Goal: Information Seeking & Learning: Learn about a topic

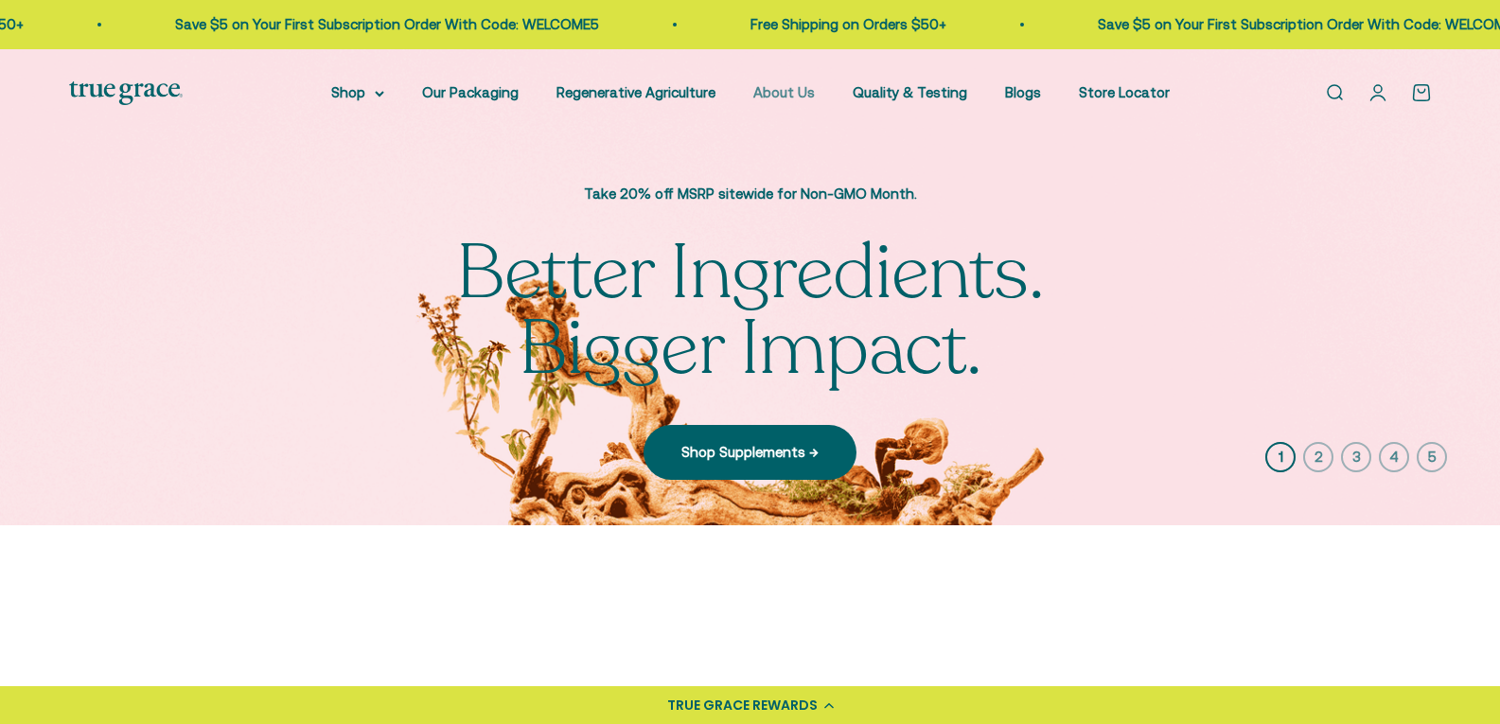
click at [770, 90] on link "About Us" at bounding box center [784, 92] width 62 height 16
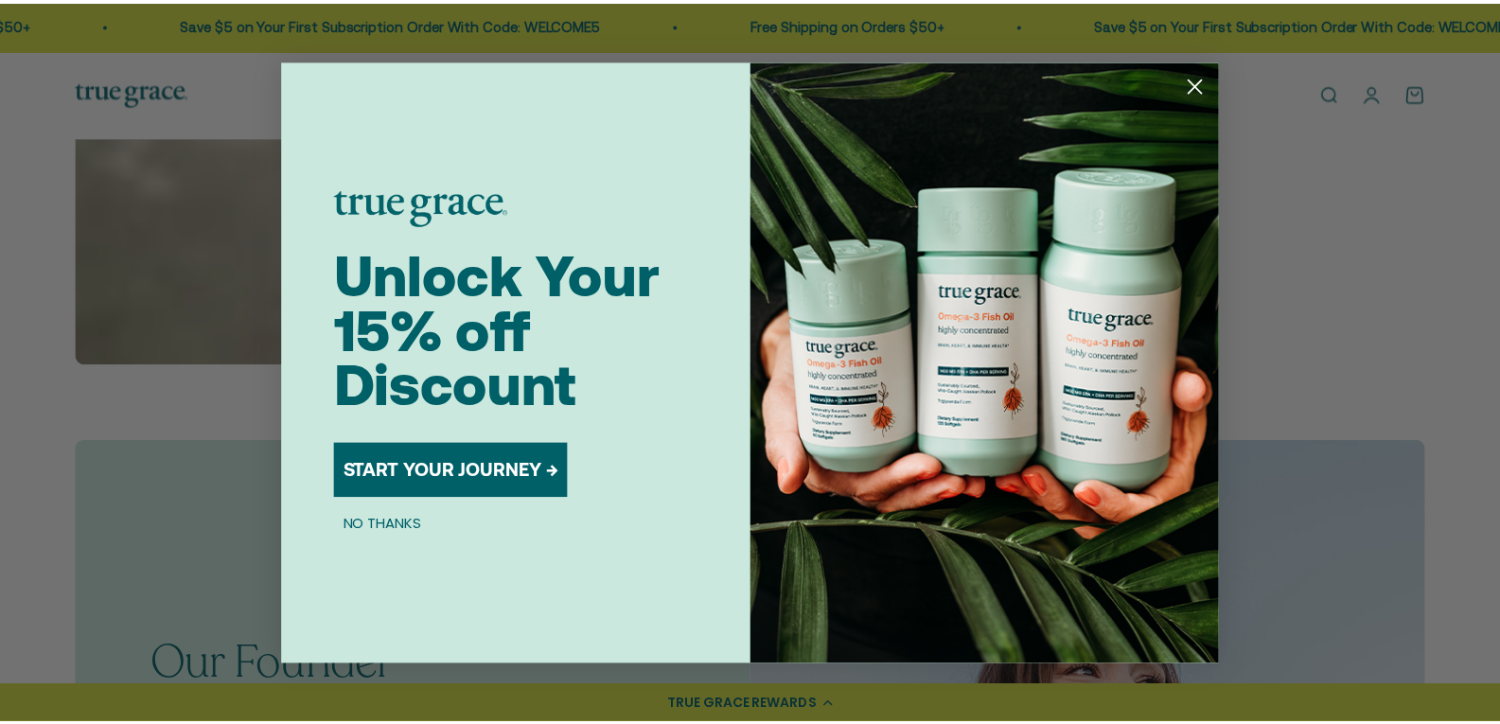
scroll to position [946, 0]
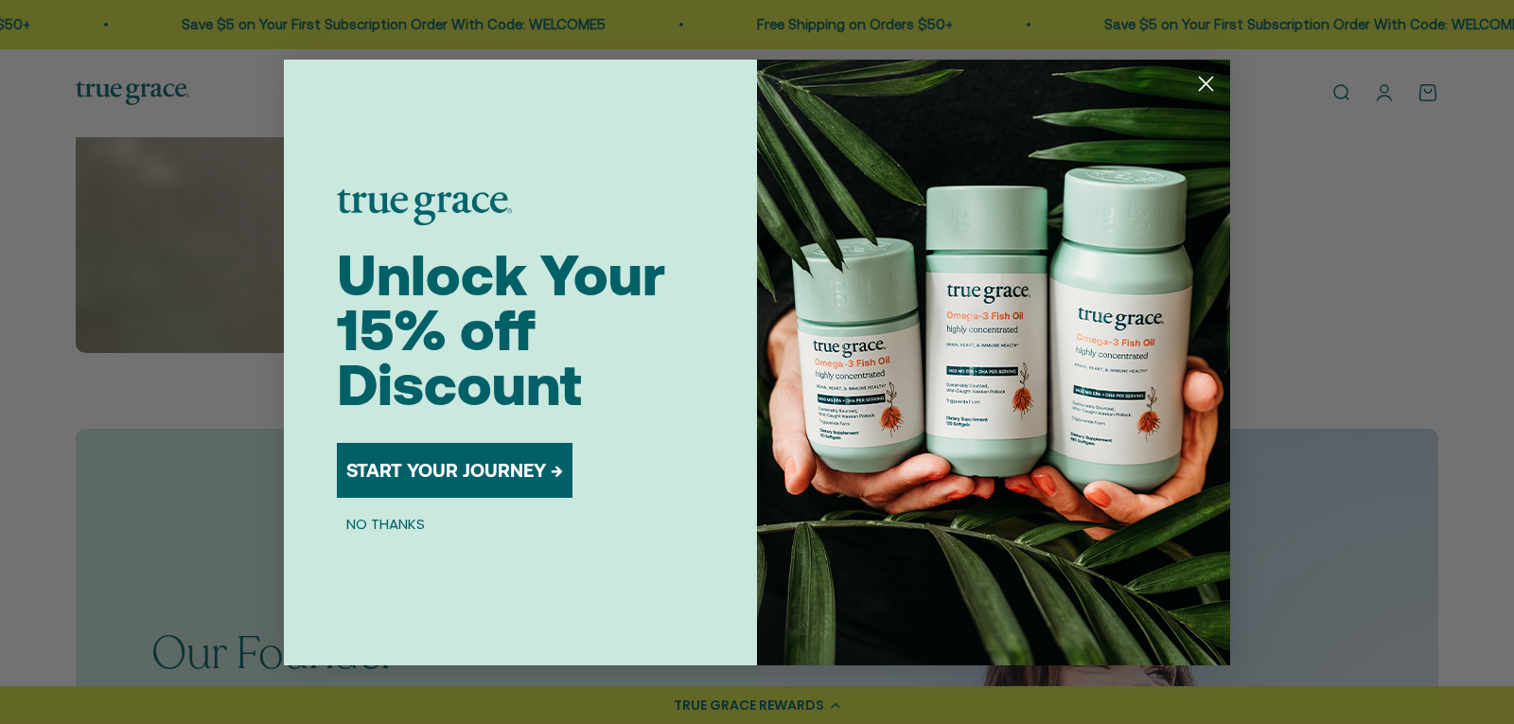
click at [1211, 77] on circle "Close dialog" at bounding box center [1206, 82] width 31 height 31
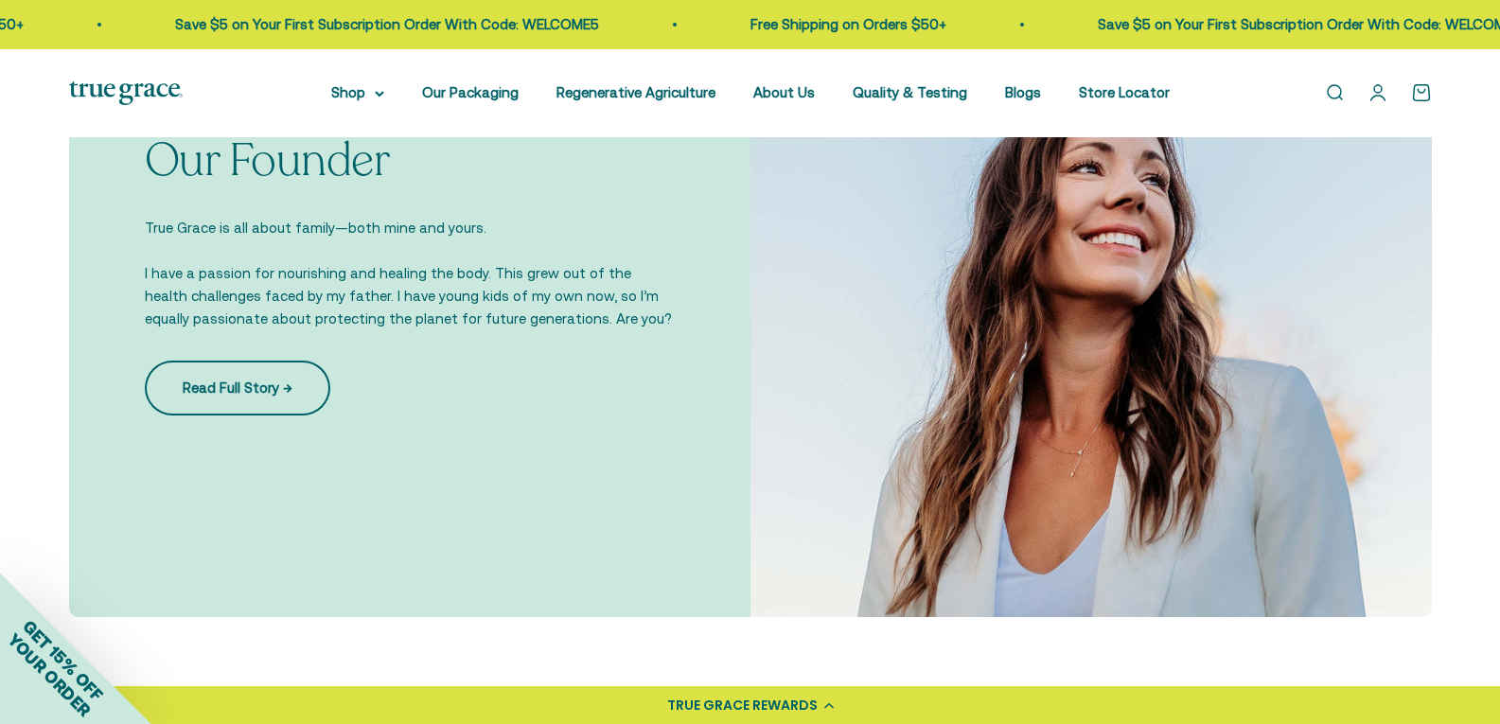
scroll to position [1451, 0]
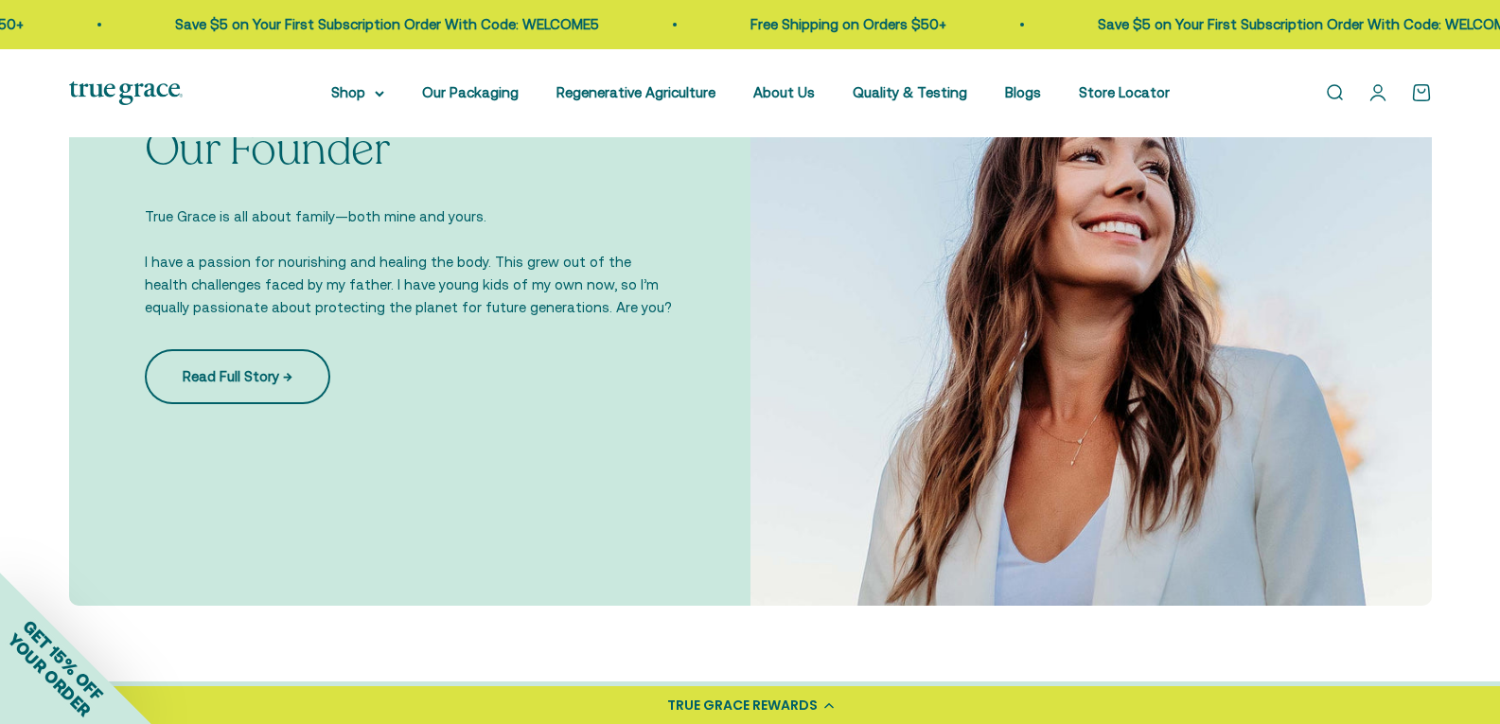
click at [258, 388] on link "Read Full Story →" at bounding box center [238, 376] width 186 height 55
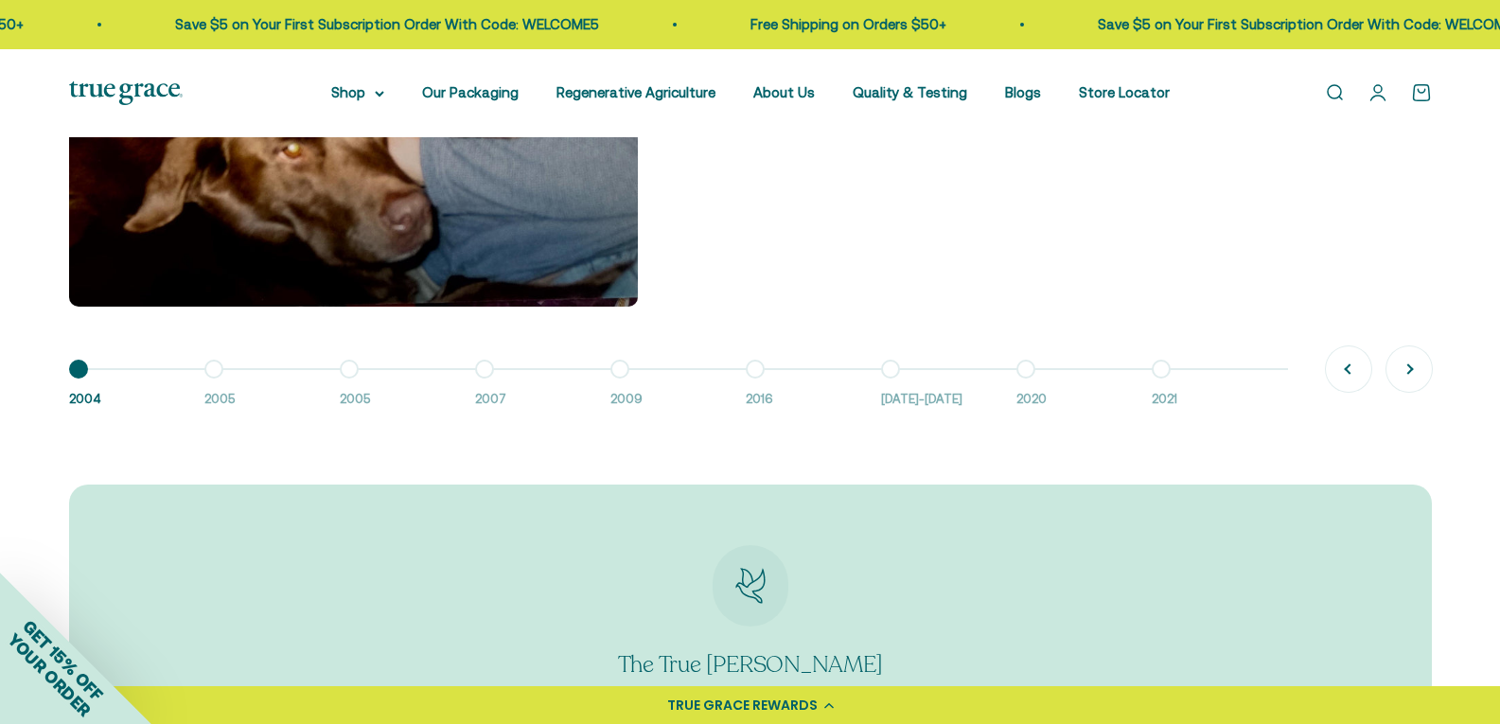
scroll to position [1767, 0]
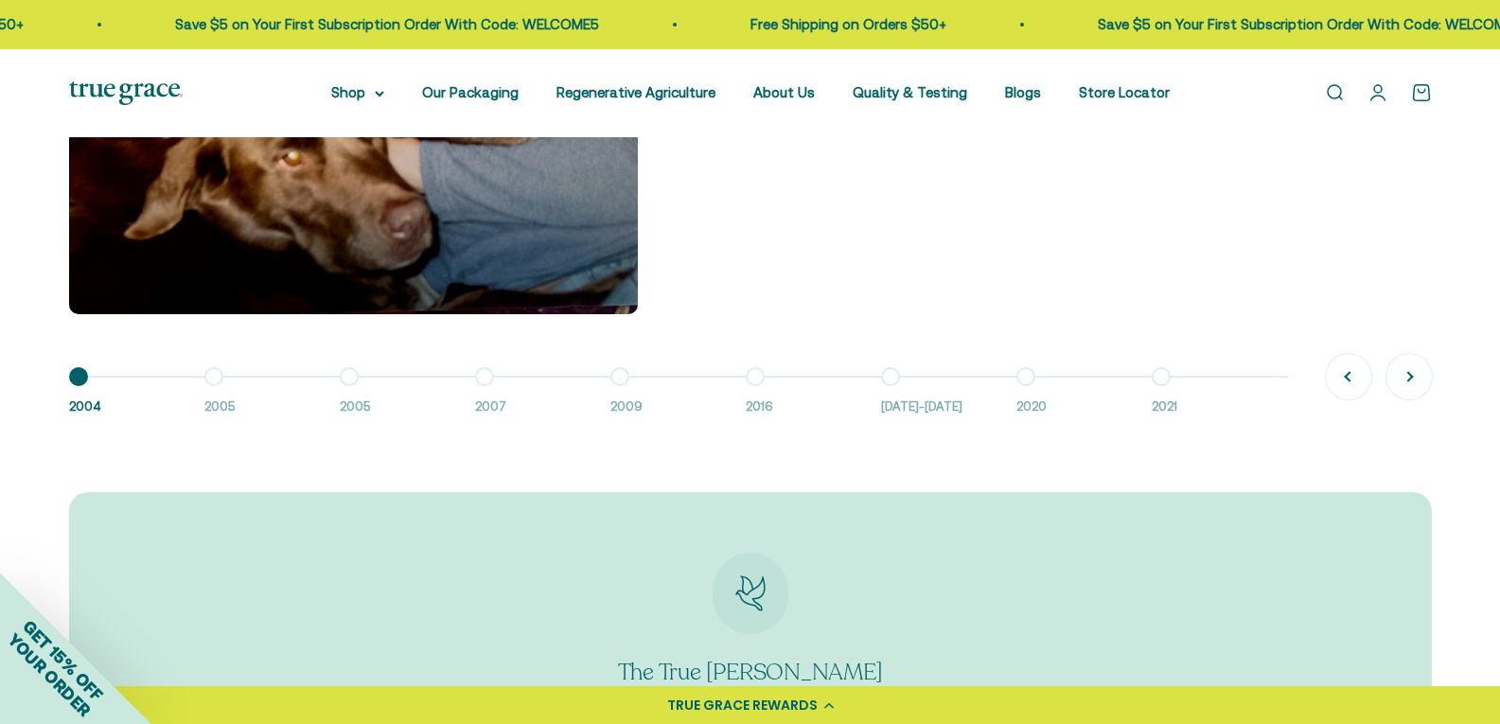
click at [218, 383] on button "Go to item 2 2005" at bounding box center [271, 397] width 135 height 41
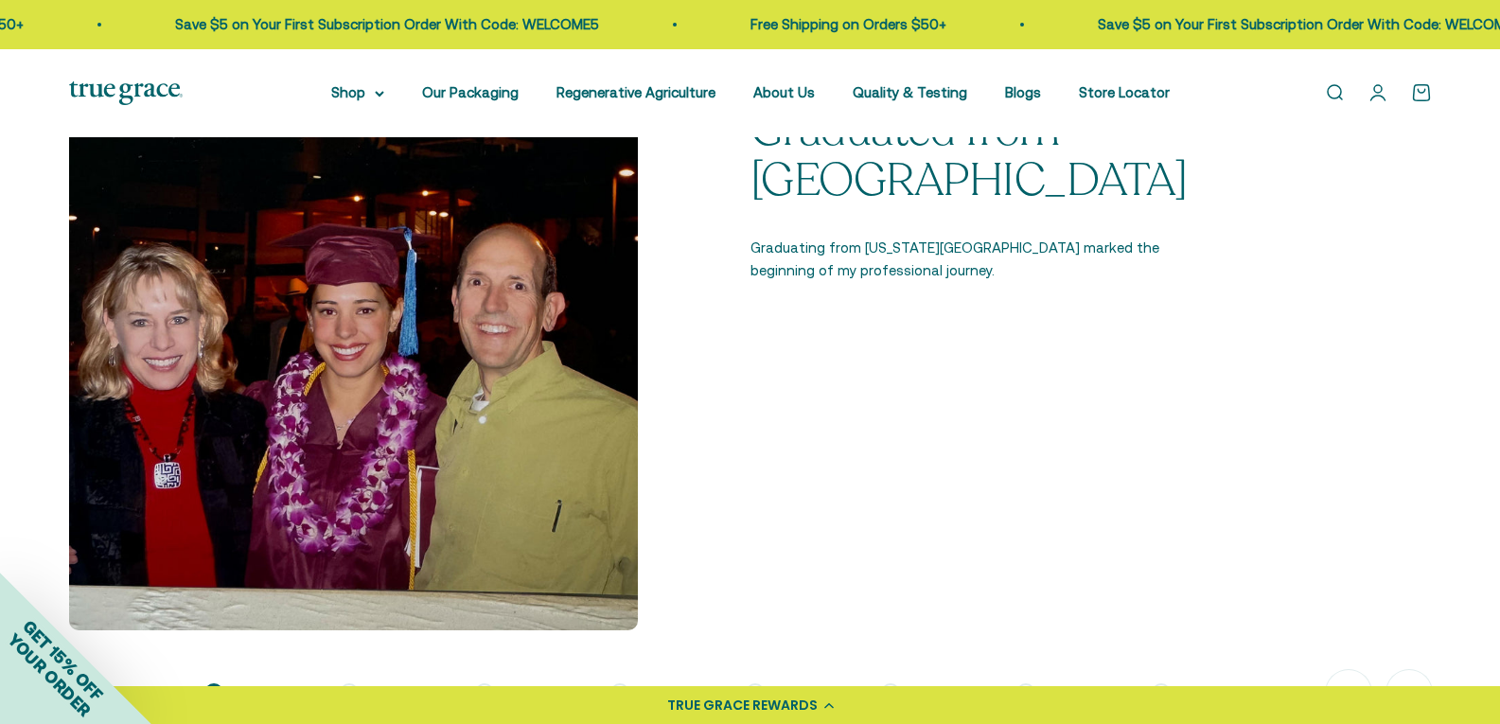
scroll to position [1514, 0]
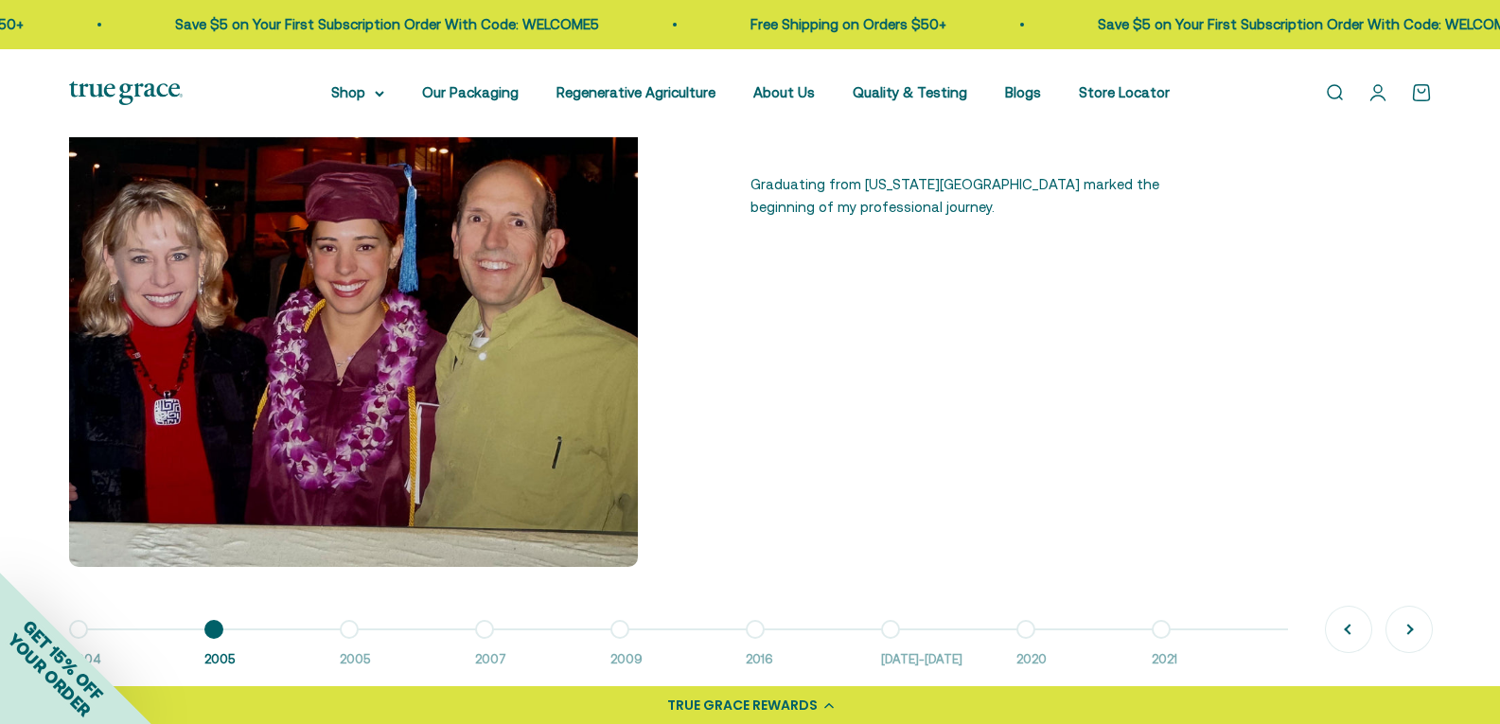
click at [346, 640] on button "Go to item 3 2005" at bounding box center [407, 649] width 135 height 41
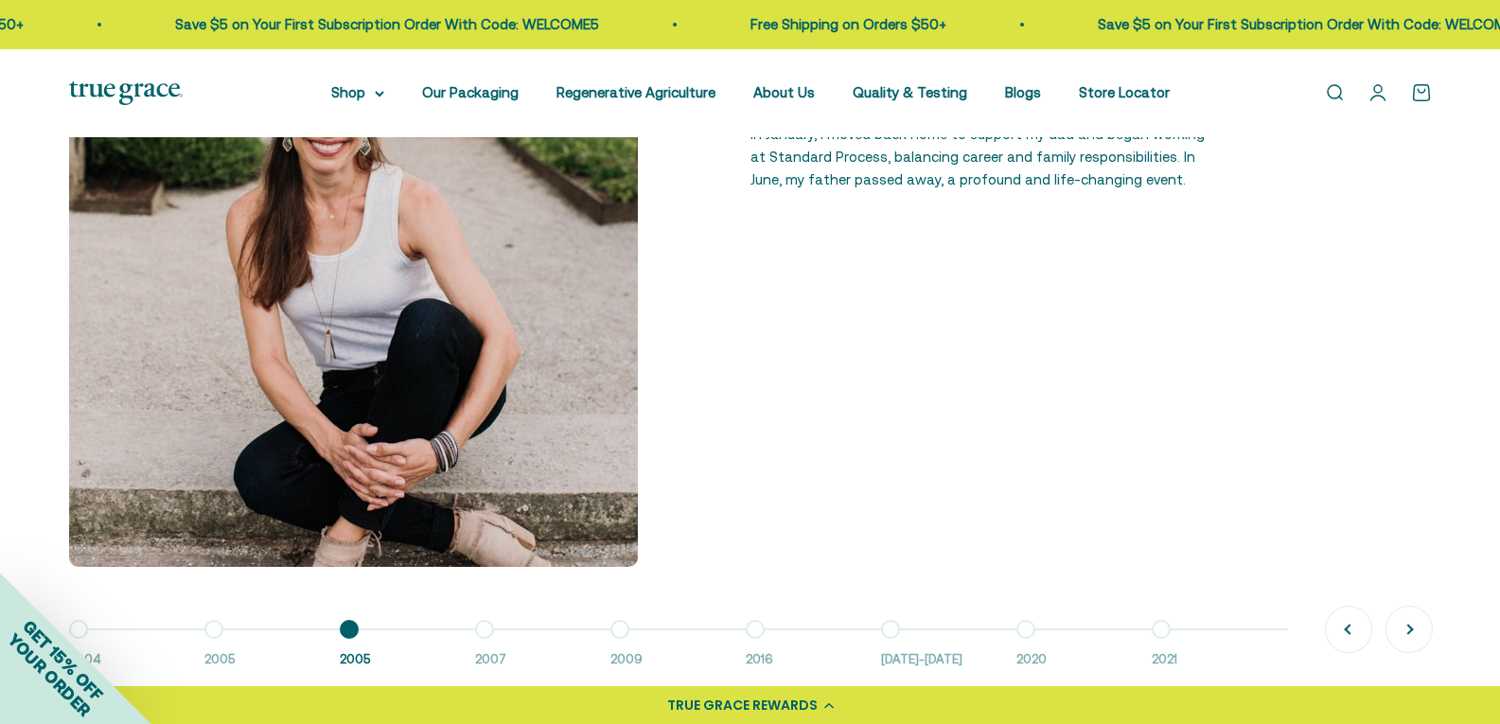
click at [483, 629] on button "Go to item 4 2007" at bounding box center [542, 649] width 135 height 41
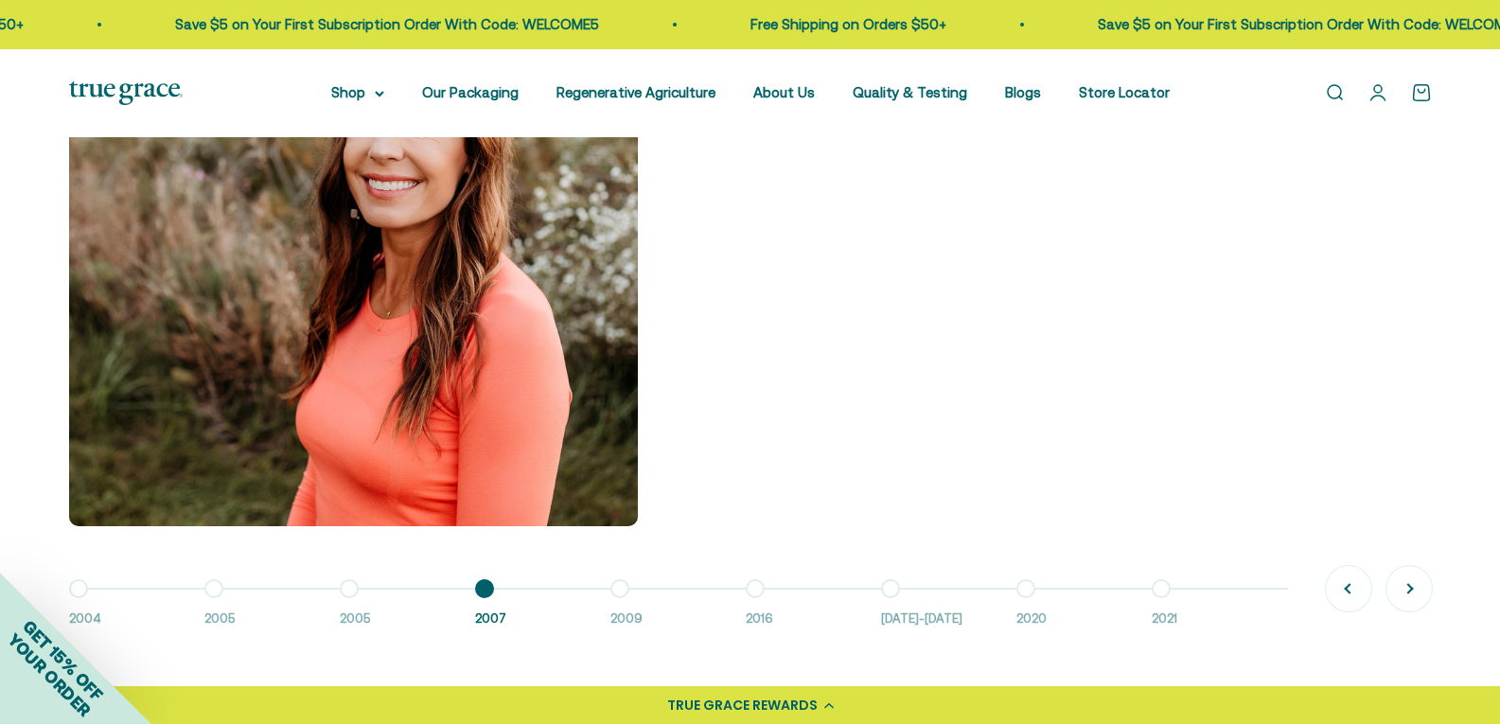
scroll to position [1578, 0]
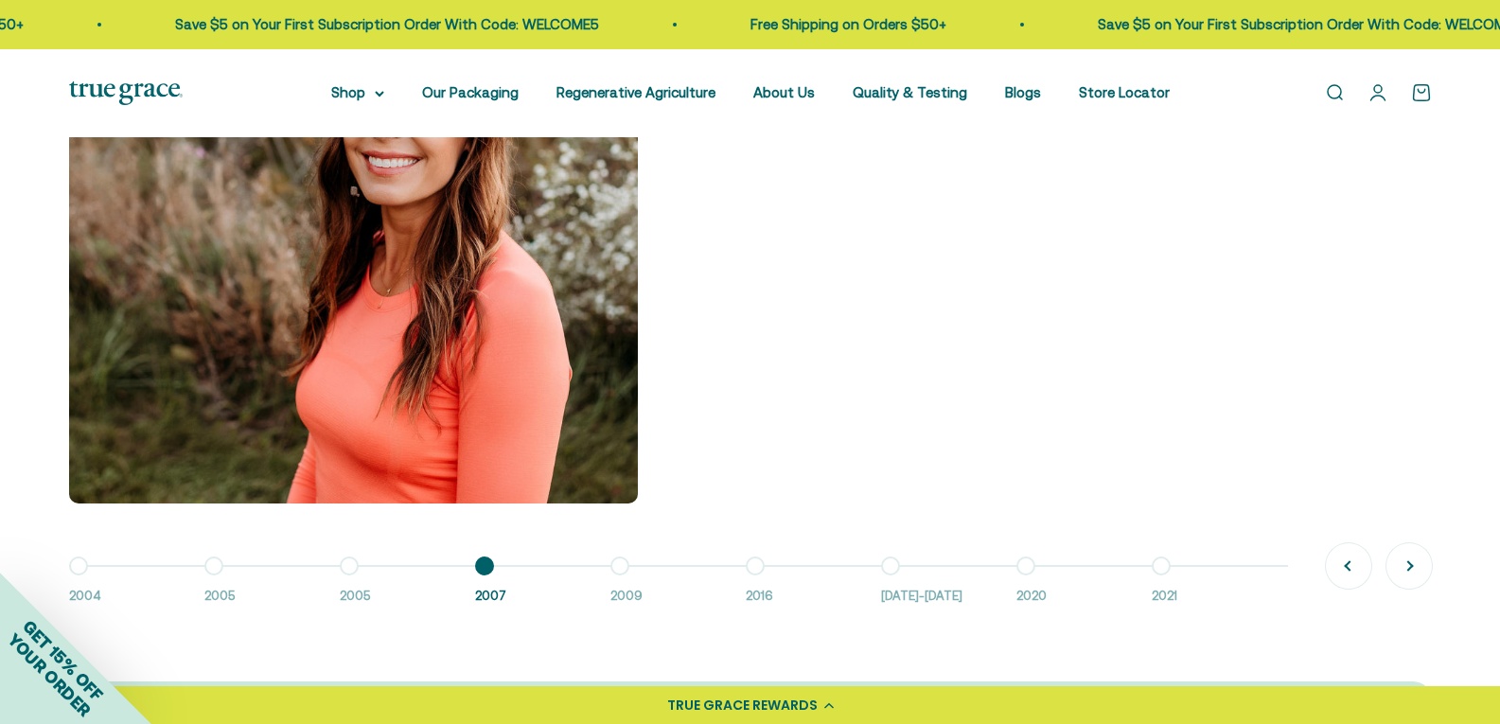
click at [615, 570] on button "Go to item 5 2009" at bounding box center [677, 586] width 135 height 41
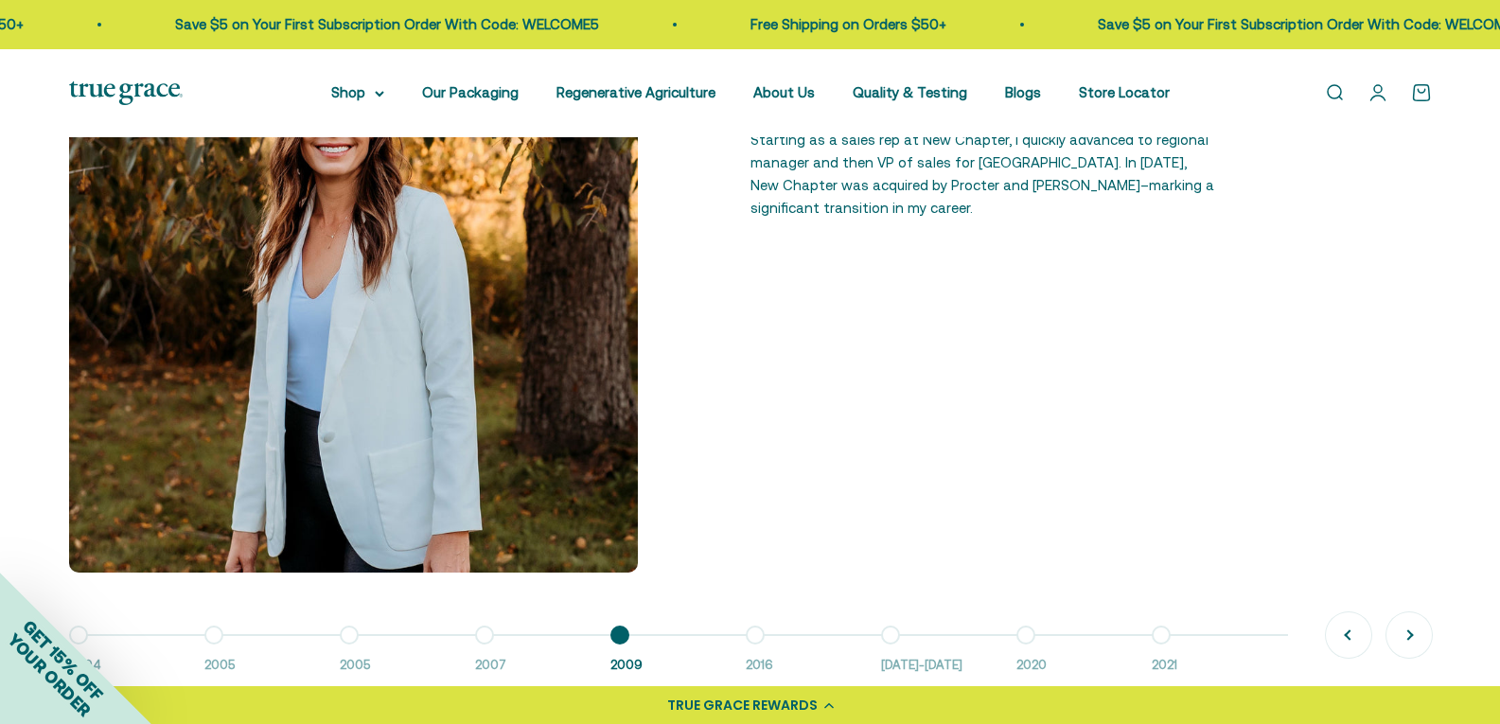
scroll to position [1514, 0]
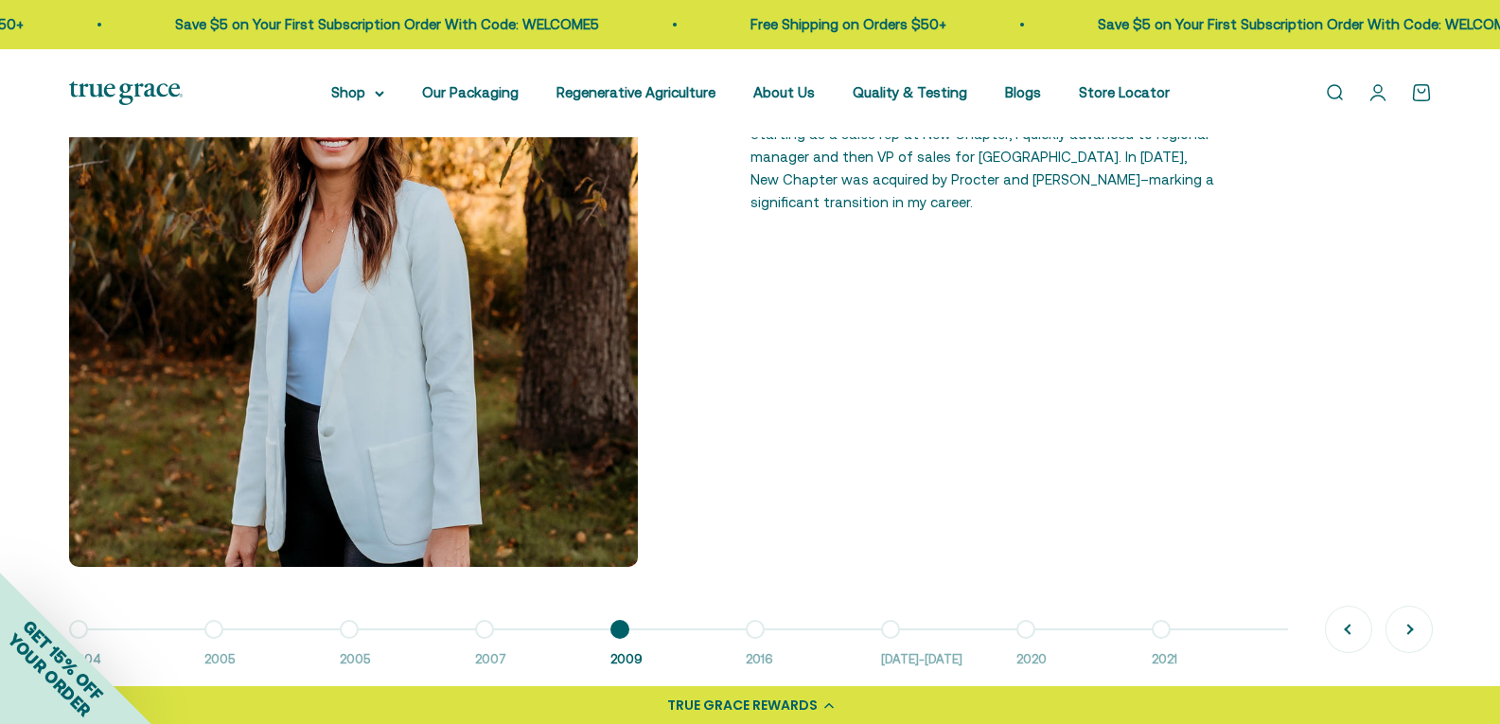
click at [763, 629] on button "Go to item 6 2016" at bounding box center [813, 649] width 135 height 41
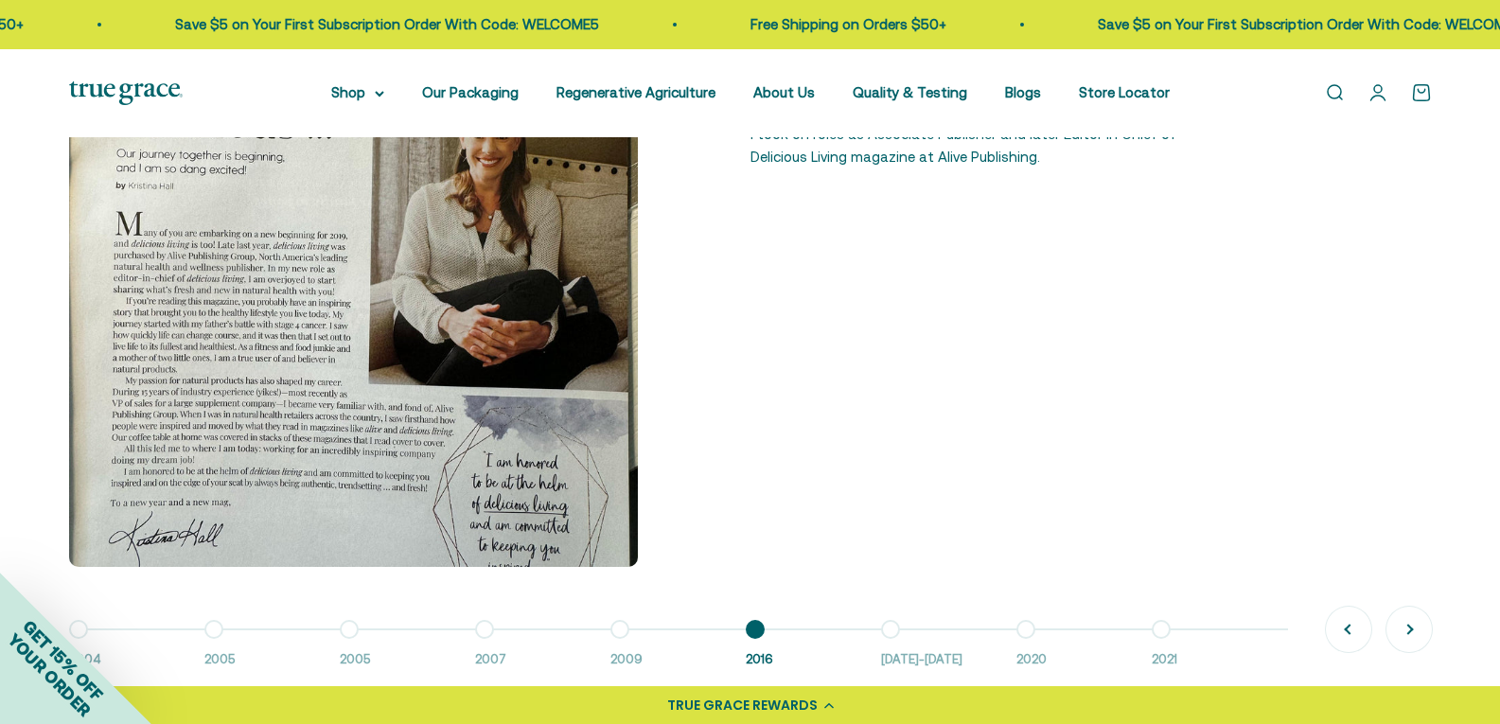
click at [893, 630] on button "Go to item 7 2016-2018" at bounding box center [948, 649] width 135 height 41
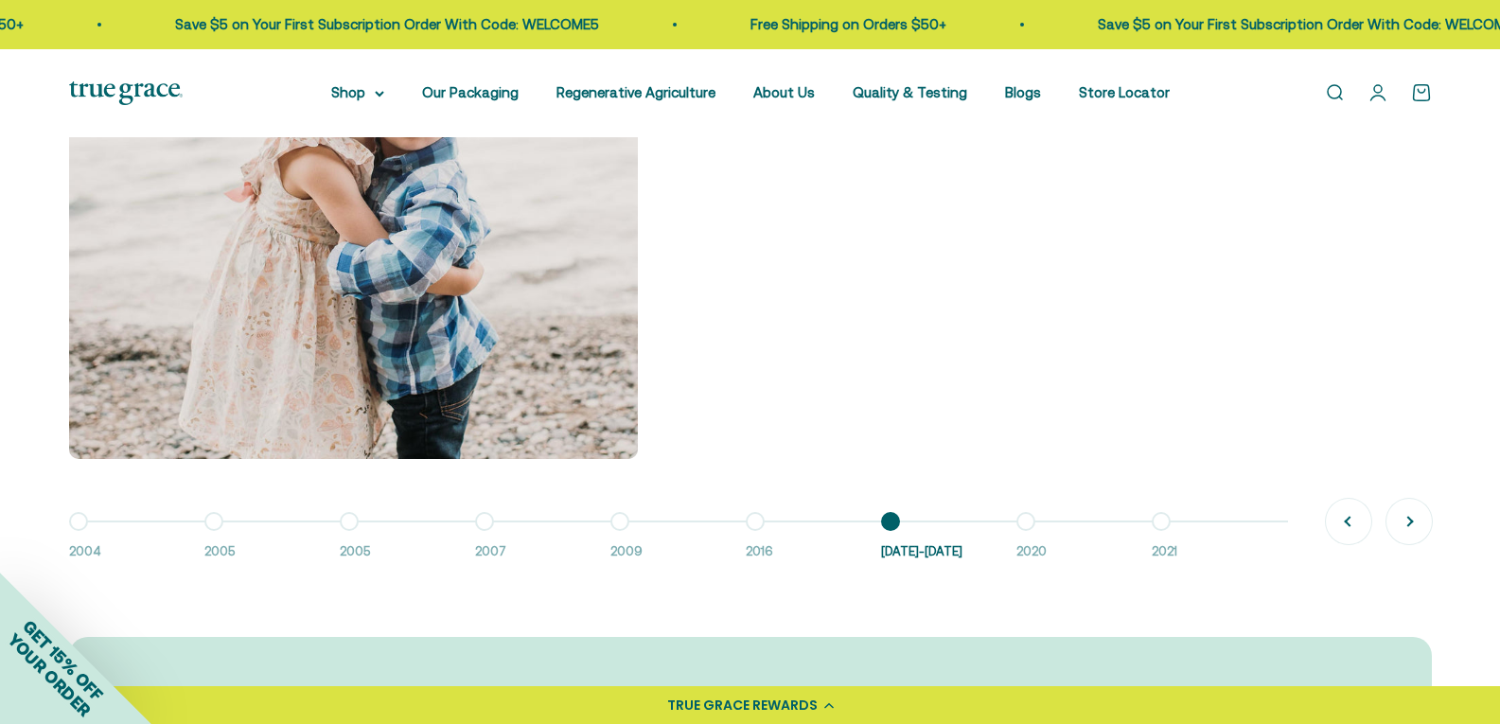
scroll to position [1640, 0]
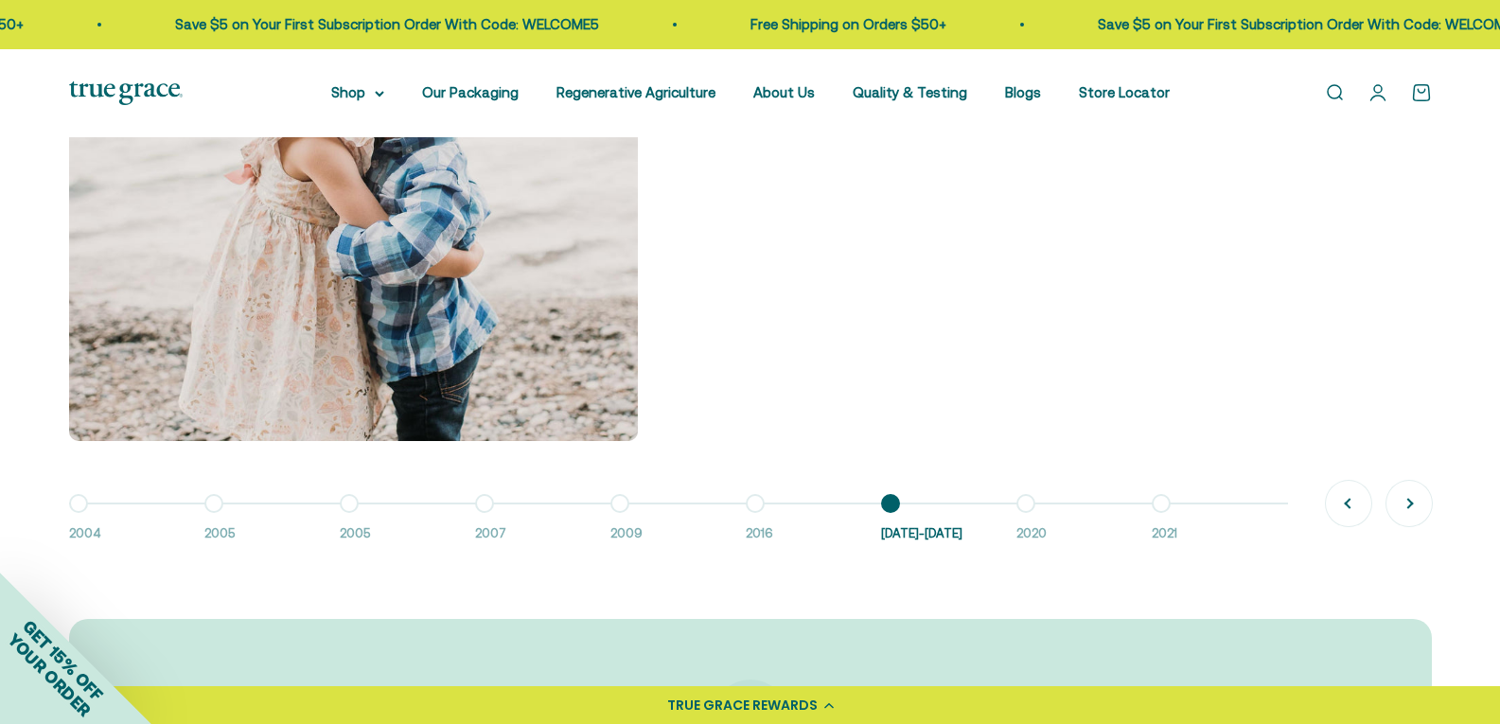
click at [1029, 509] on button "Go to item 8 2020" at bounding box center [1083, 524] width 135 height 41
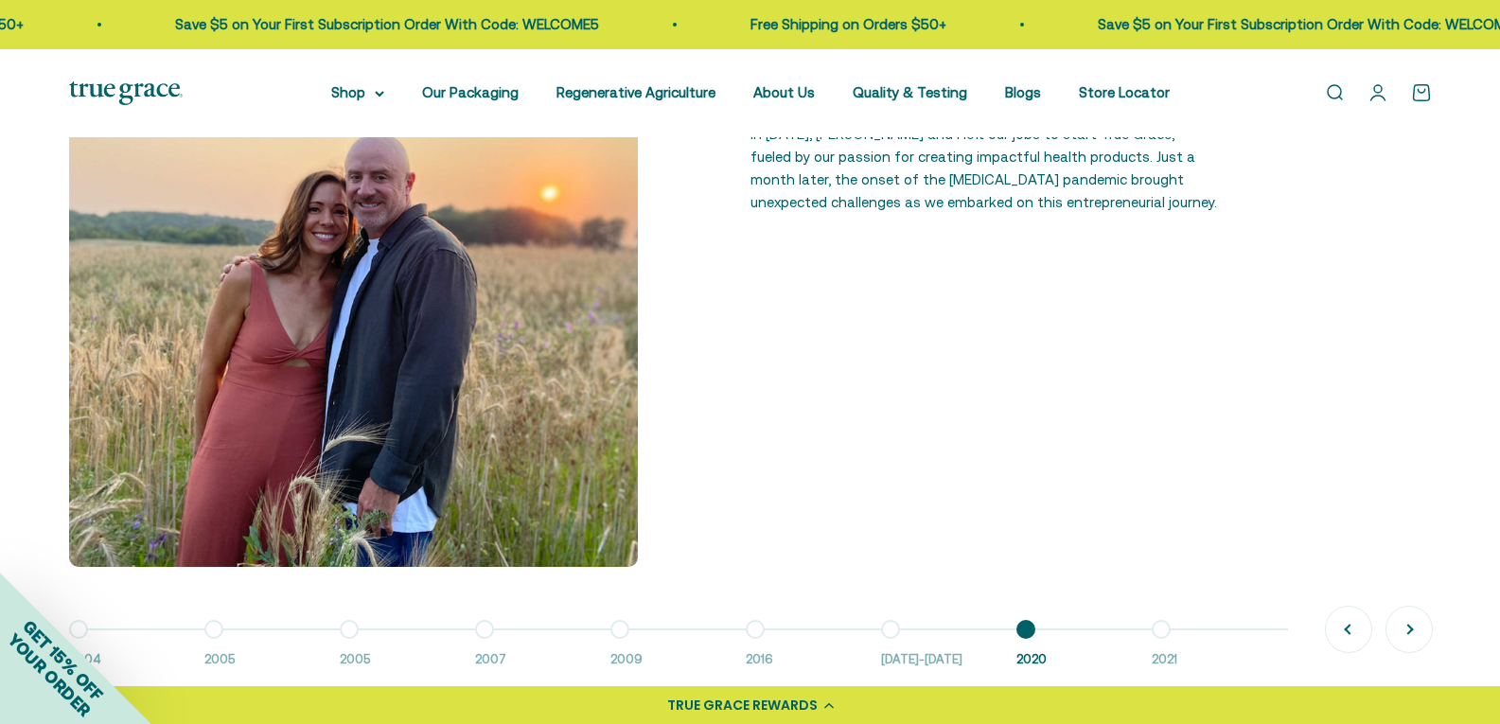
scroll to position [1578, 0]
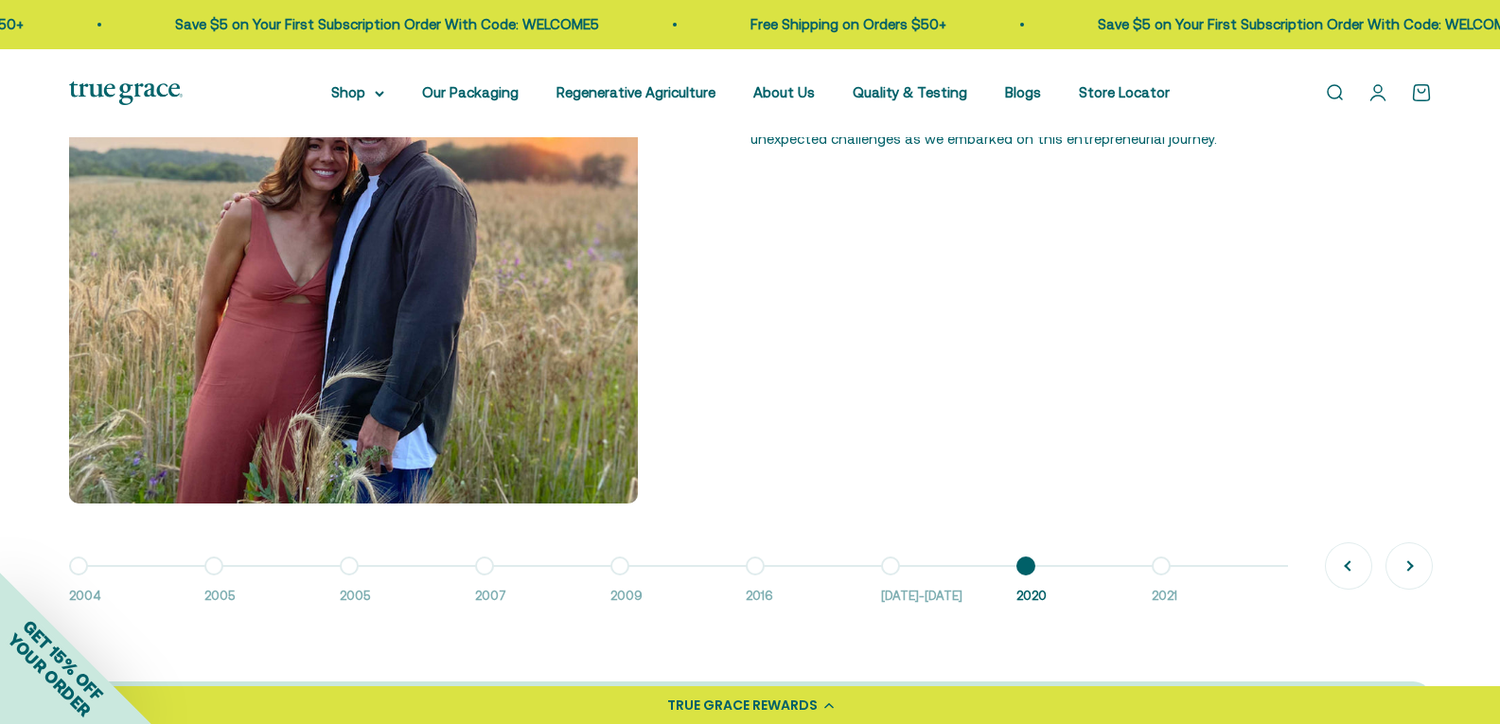
click at [1162, 574] on button "Go to item 9 2021" at bounding box center [1219, 586] width 135 height 41
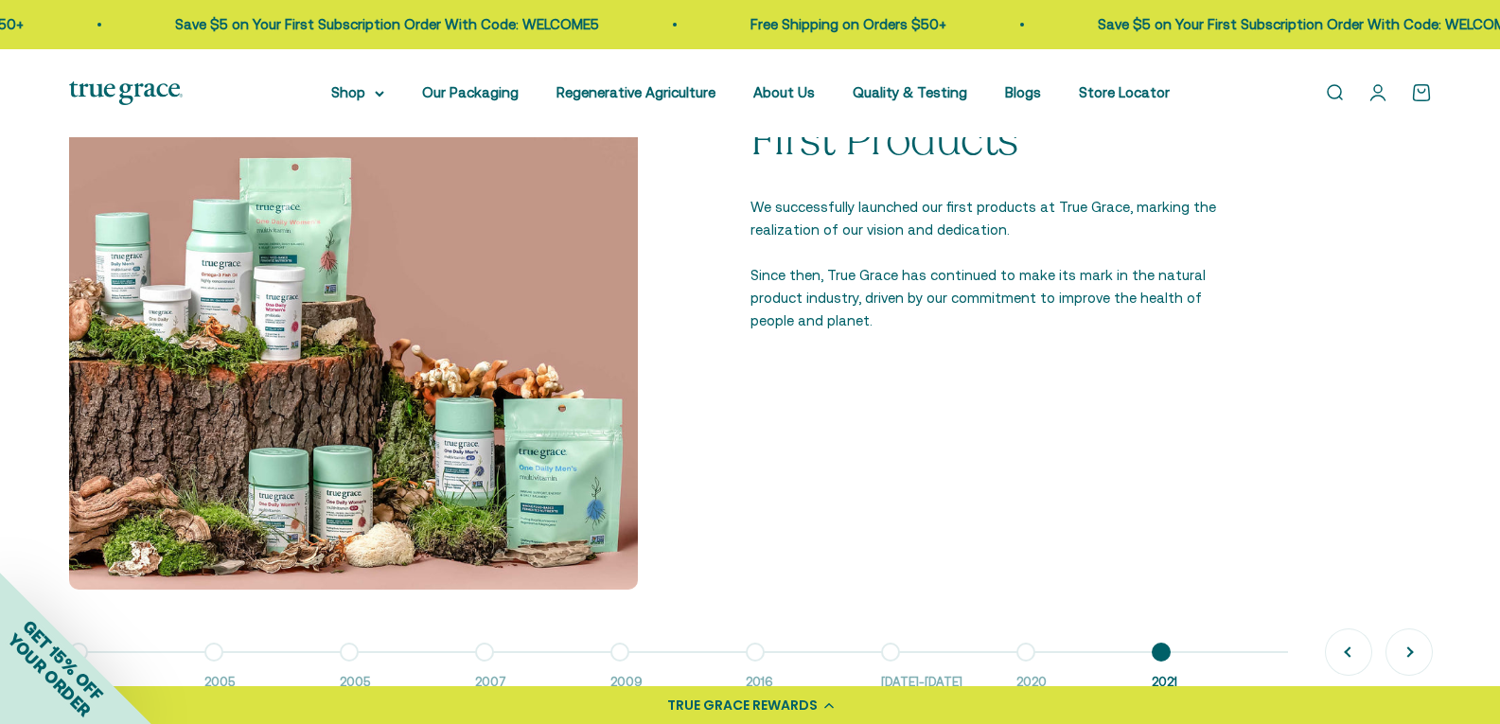
scroll to position [1514, 0]
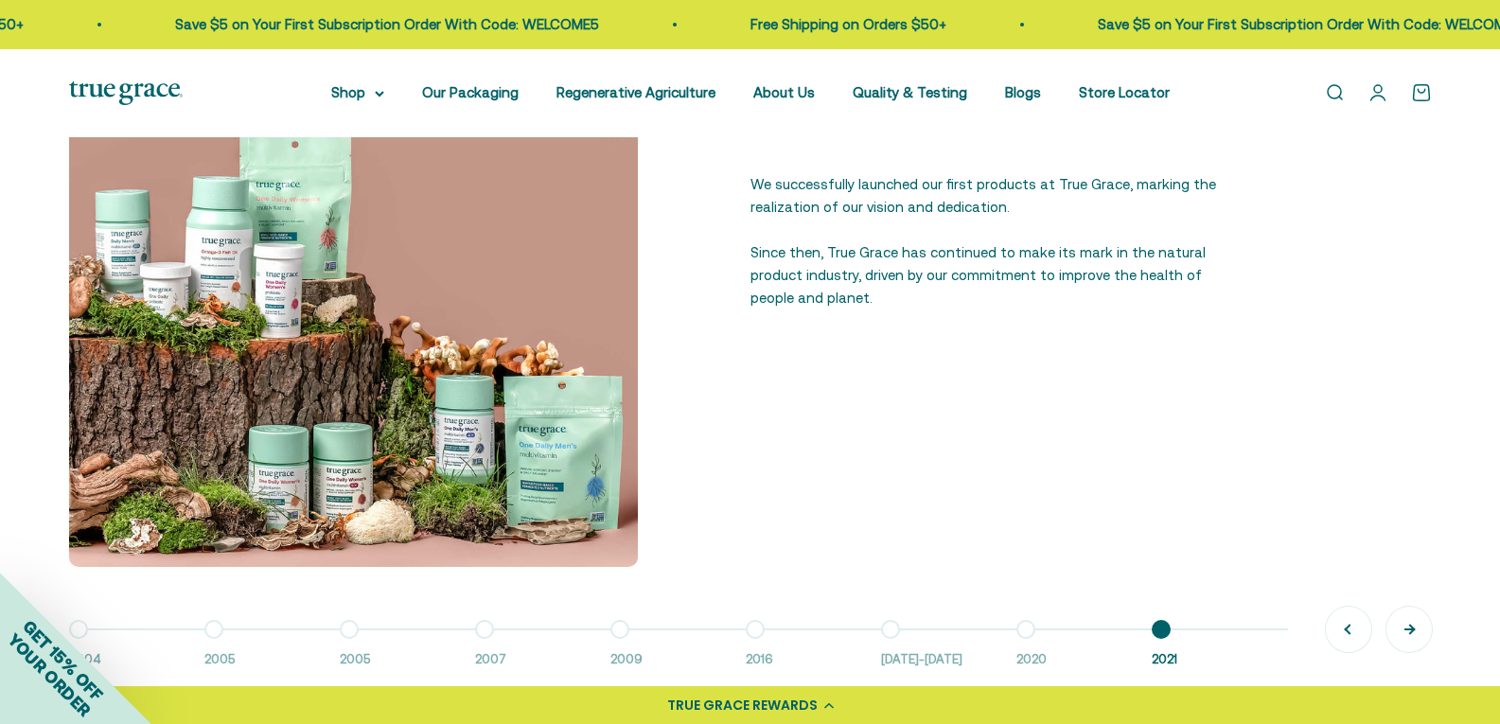
click at [1407, 634] on button "Next" at bounding box center [1409, 629] width 45 height 45
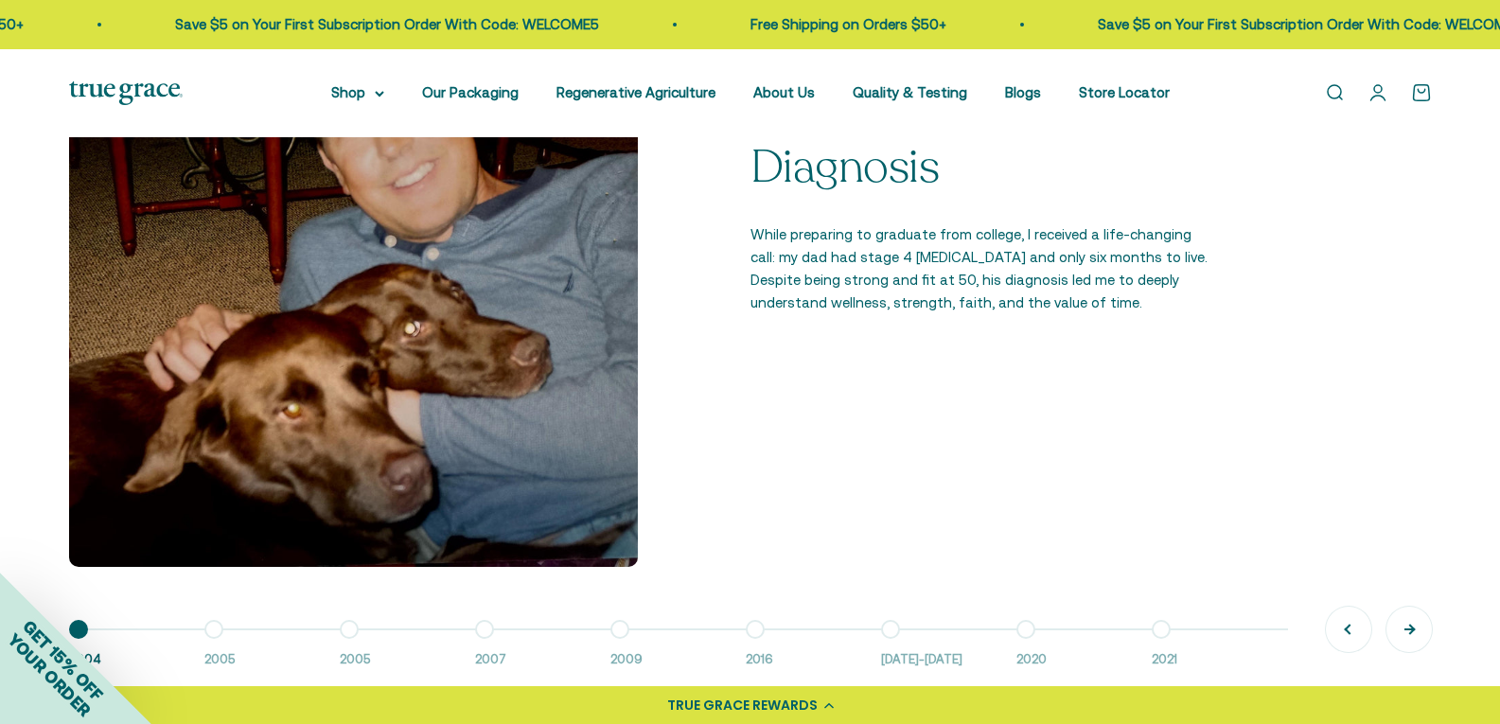
click at [1407, 634] on button "Next" at bounding box center [1409, 629] width 45 height 45
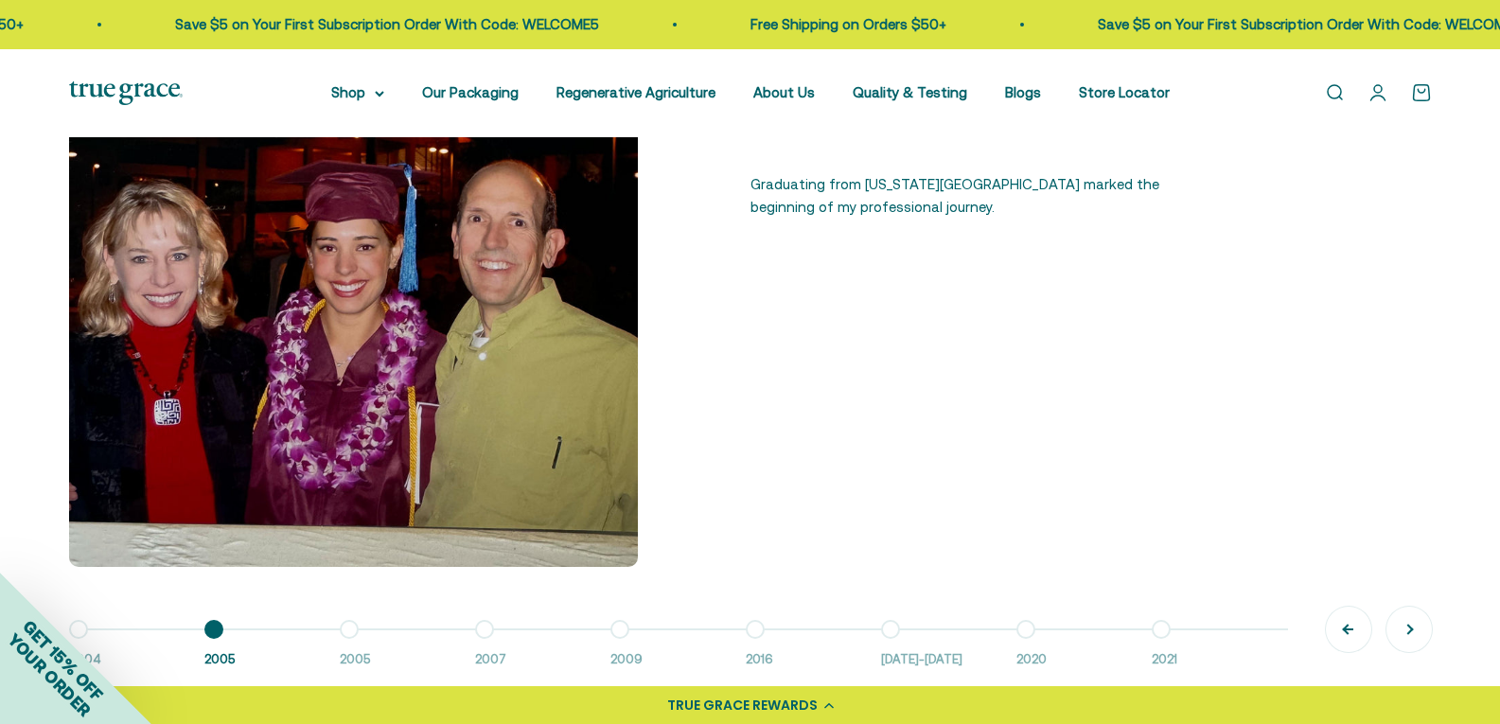
click at [1349, 636] on button "Previous" at bounding box center [1348, 629] width 45 height 45
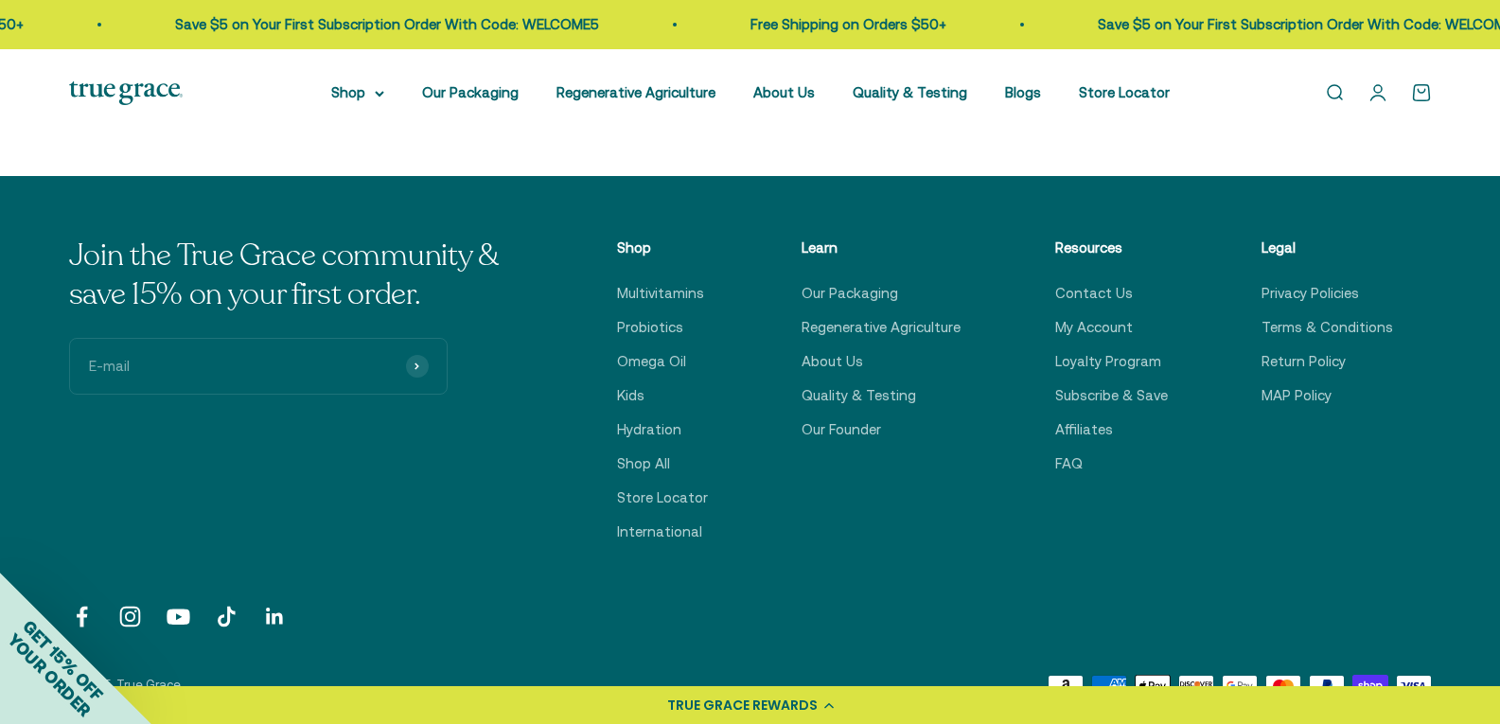
scroll to position [3407, 0]
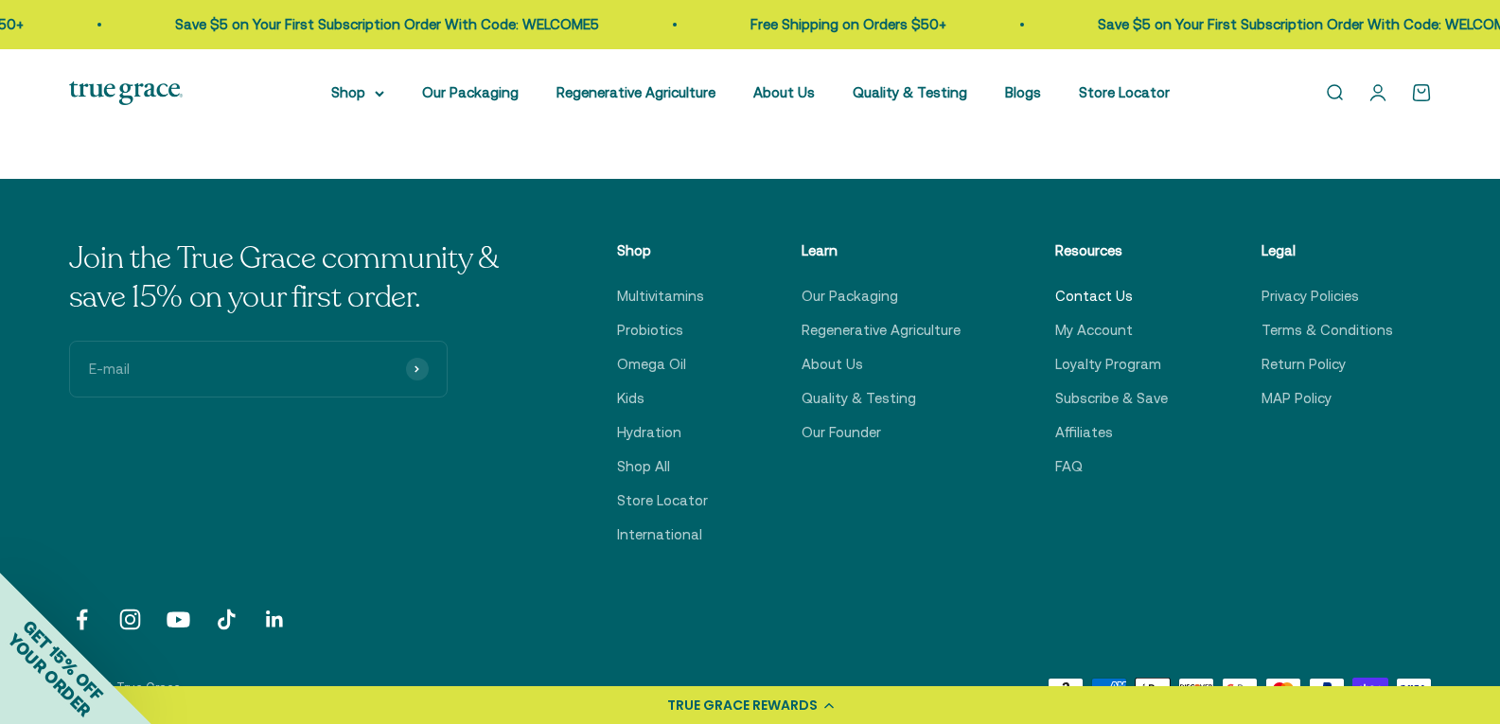
click at [1122, 285] on link "Contact Us" at bounding box center [1094, 296] width 78 height 23
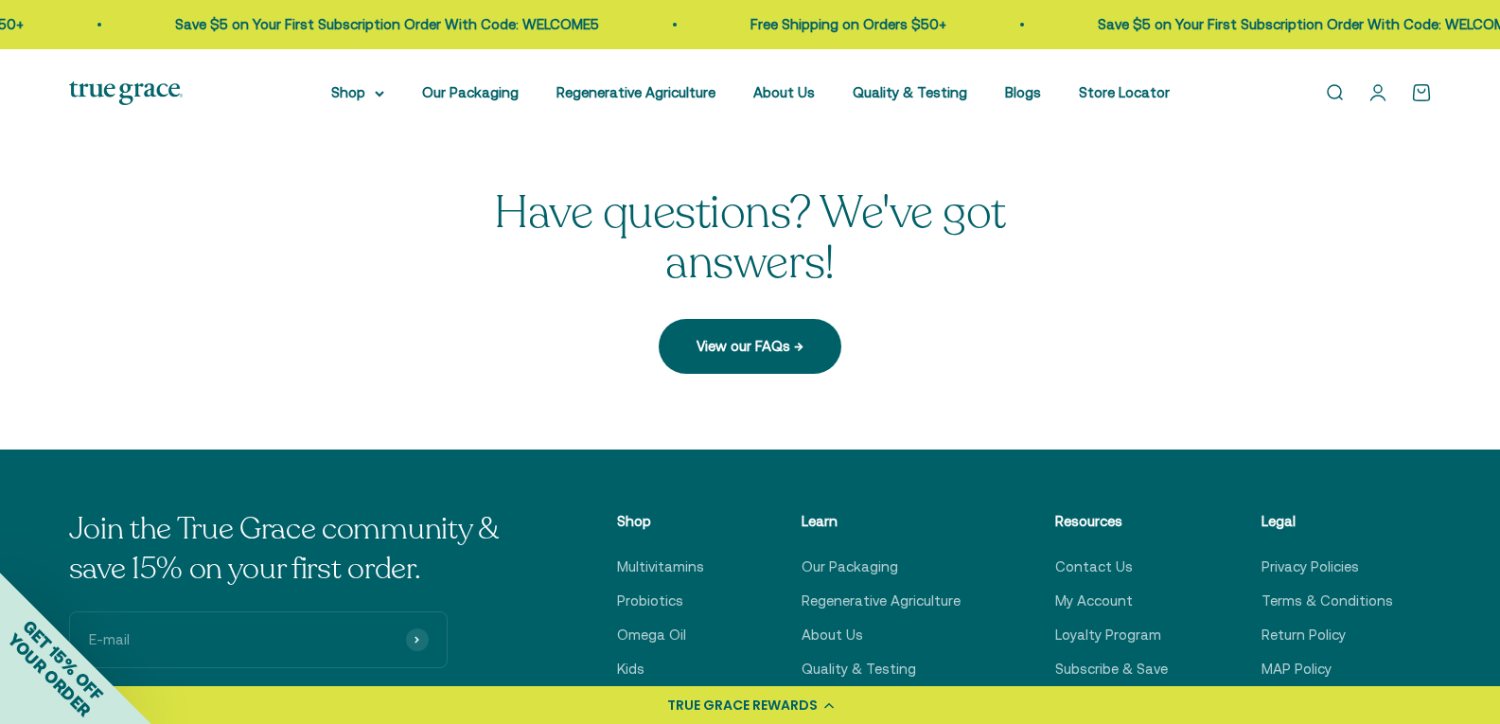
scroll to position [757, 0]
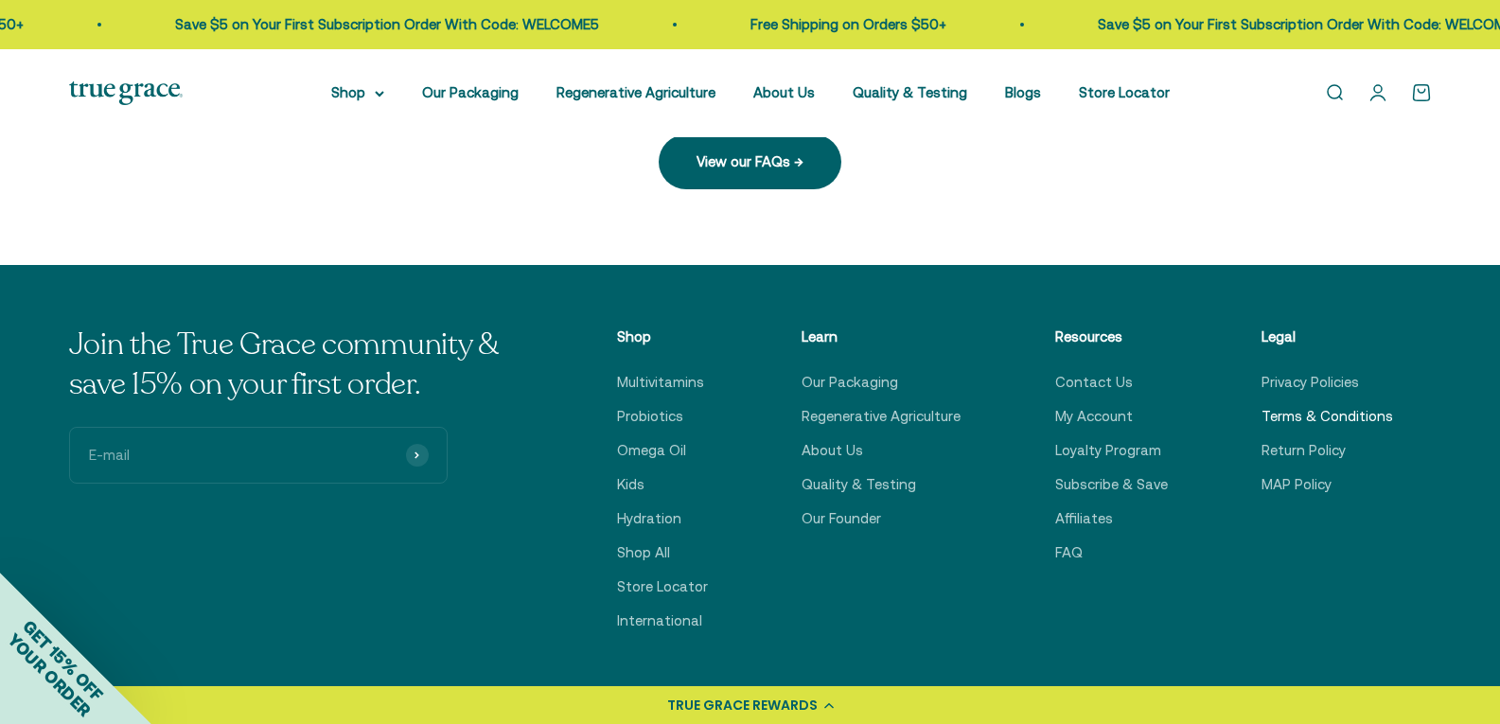
click at [1295, 428] on link "Terms & Conditions" at bounding box center [1328, 416] width 132 height 23
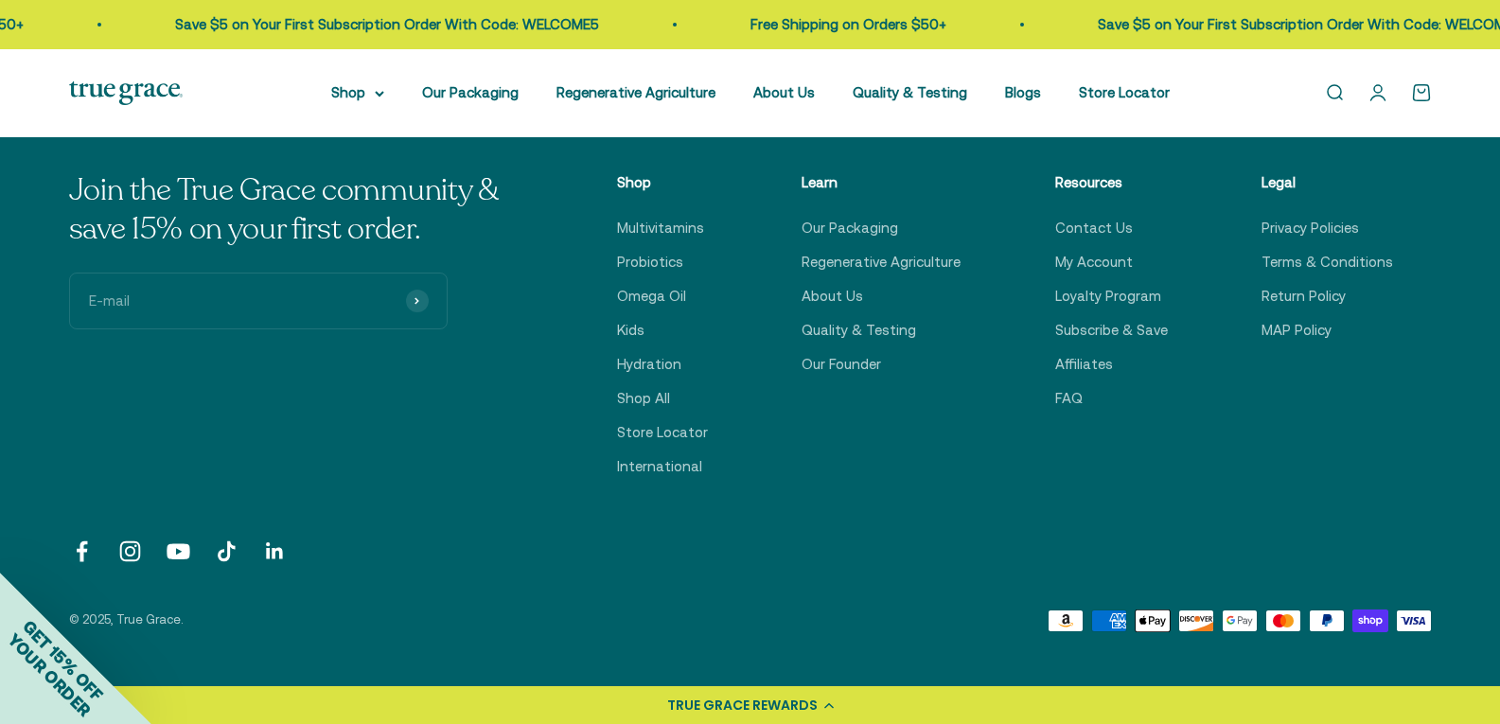
scroll to position [8528, 0]
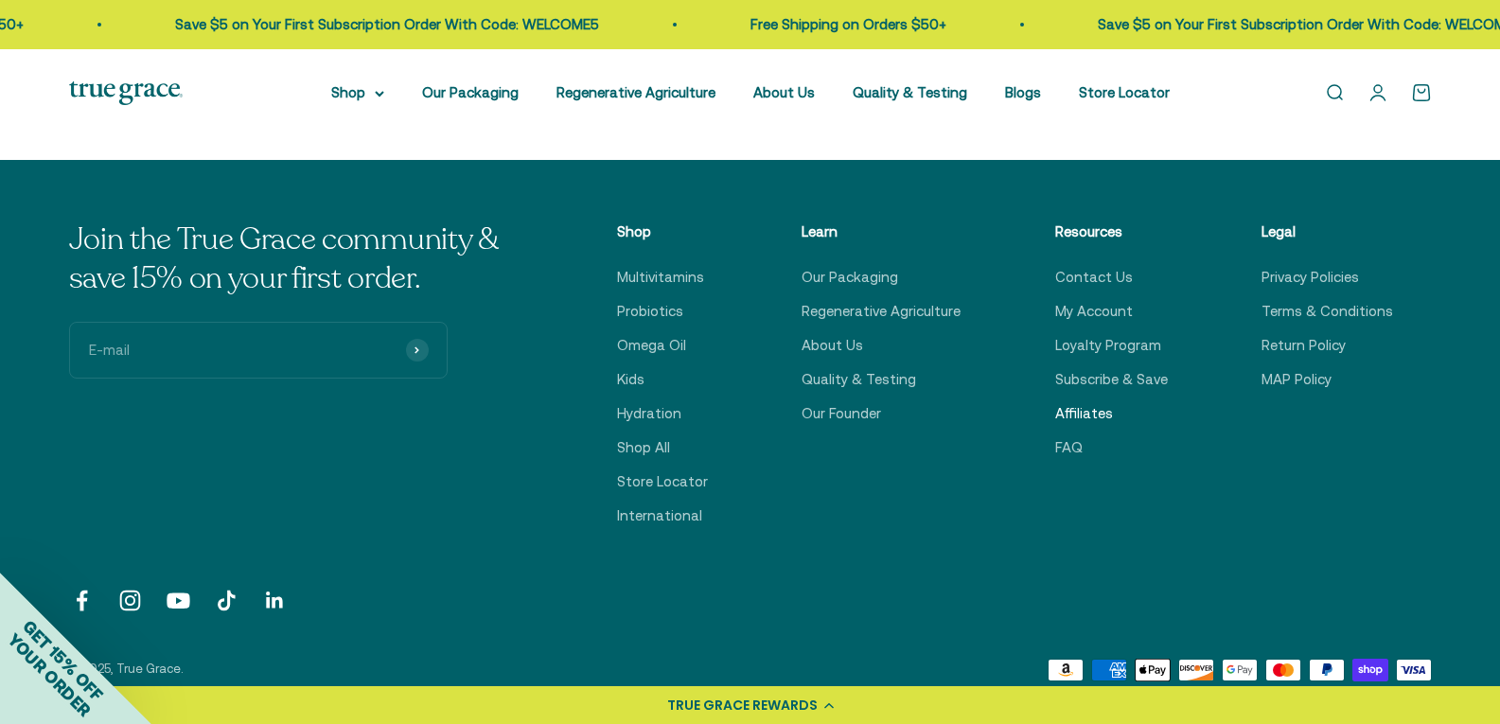
click at [1086, 425] on link "Affiliates" at bounding box center [1084, 413] width 58 height 23
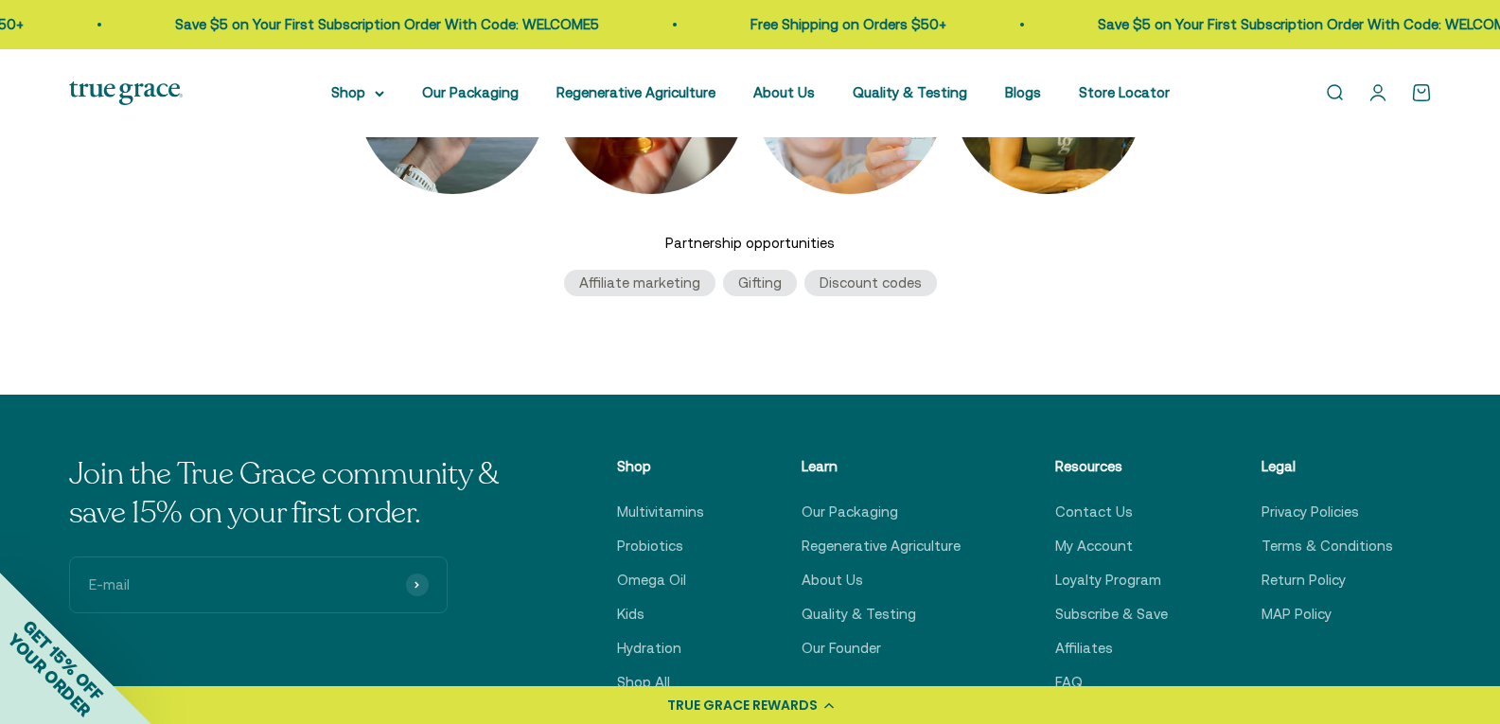
scroll to position [631, 0]
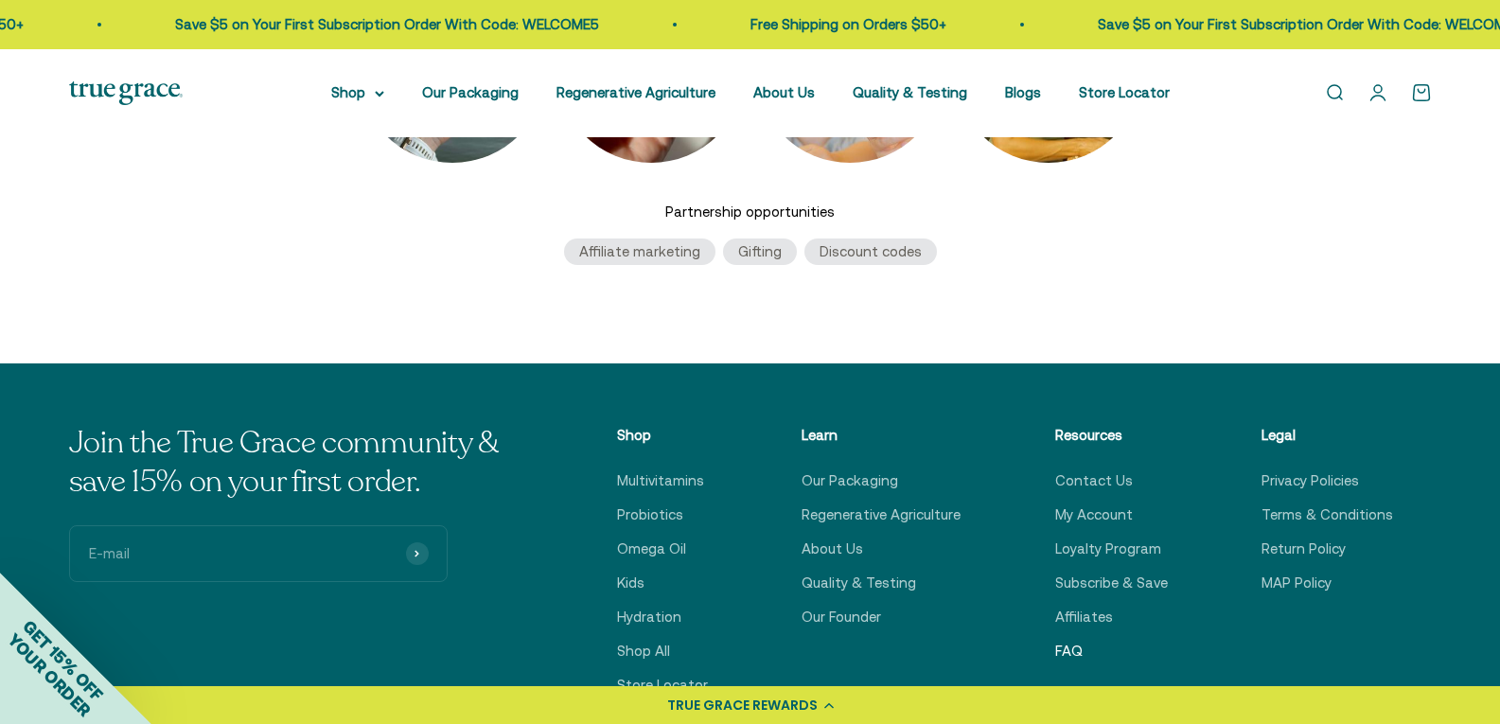
click at [1078, 647] on link "FAQ" at bounding box center [1068, 651] width 27 height 23
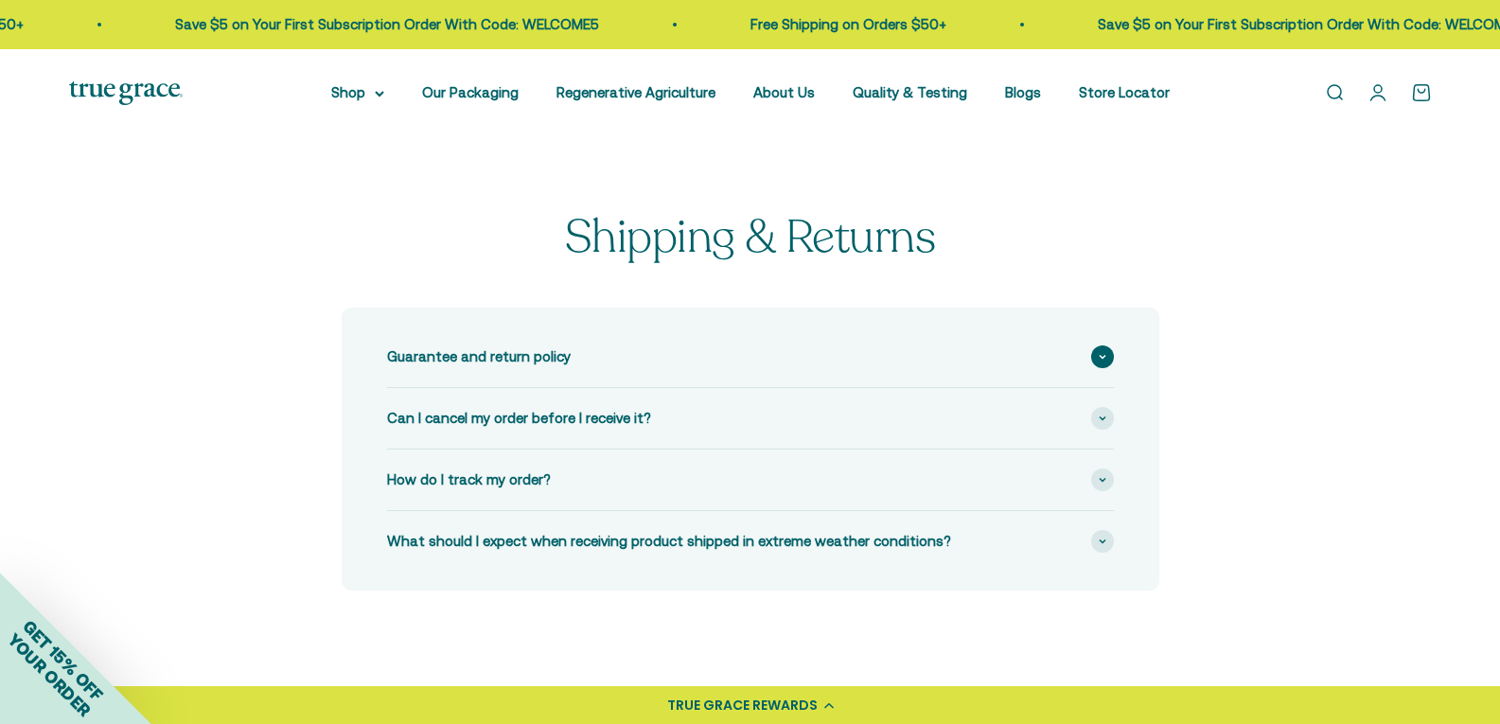
click at [486, 360] on span "Guarantee and return policy" at bounding box center [479, 356] width 184 height 23
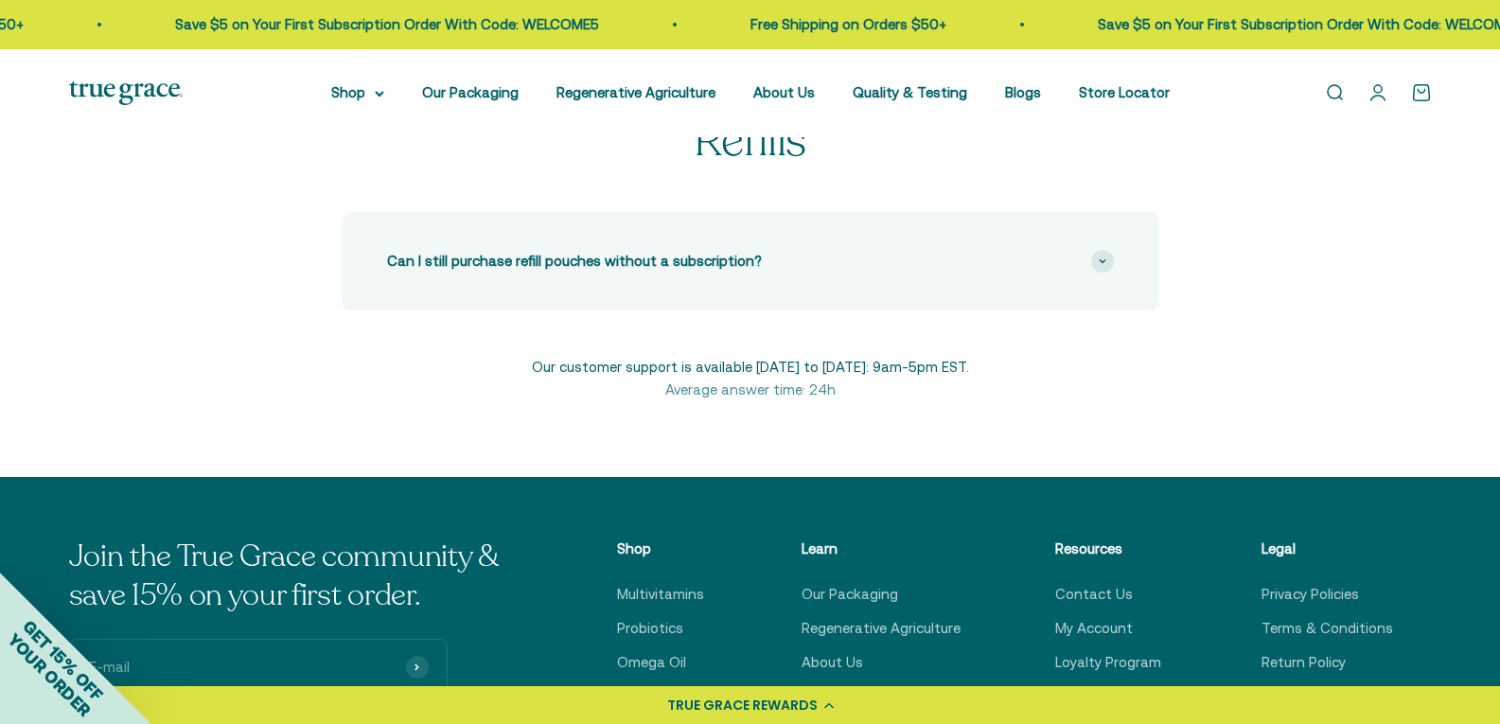
scroll to position [1514, 0]
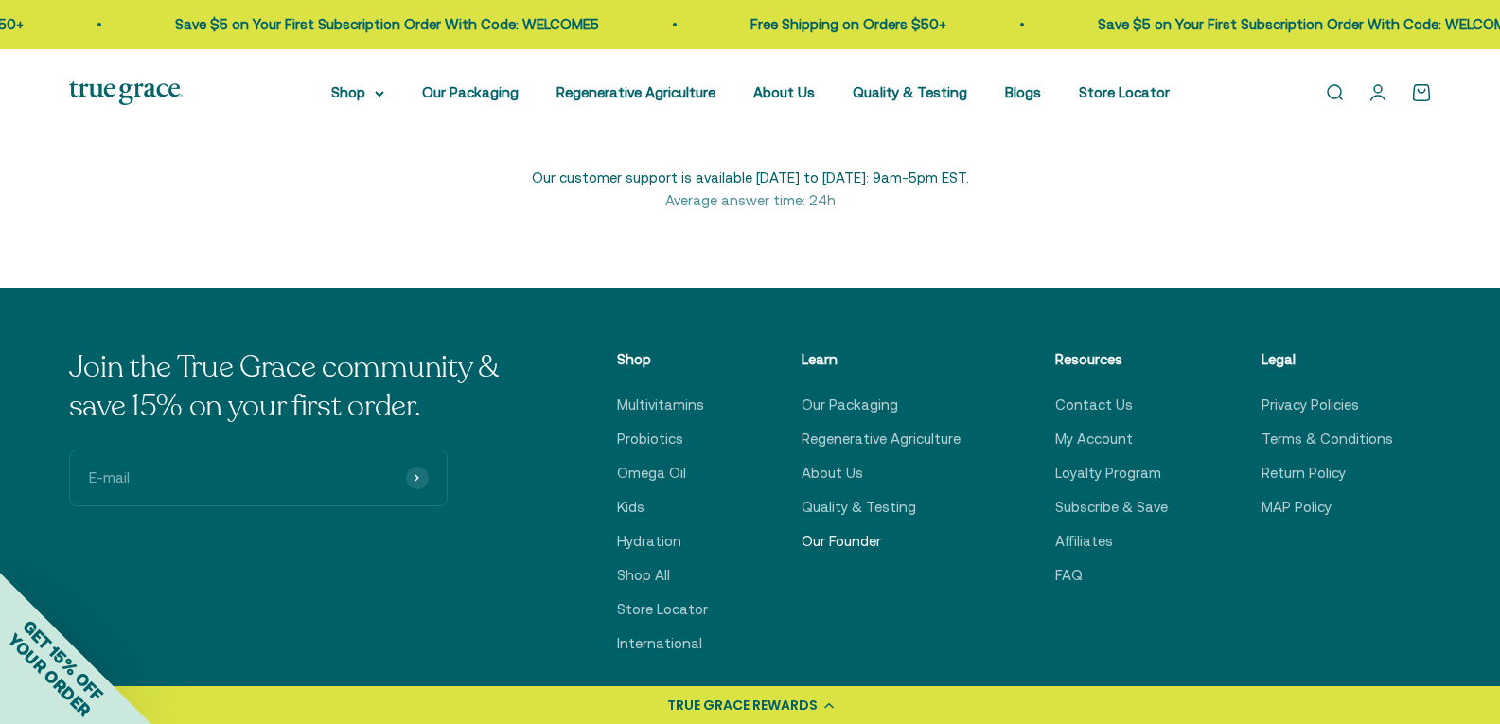
click at [842, 530] on link "Our Founder" at bounding box center [842, 541] width 80 height 23
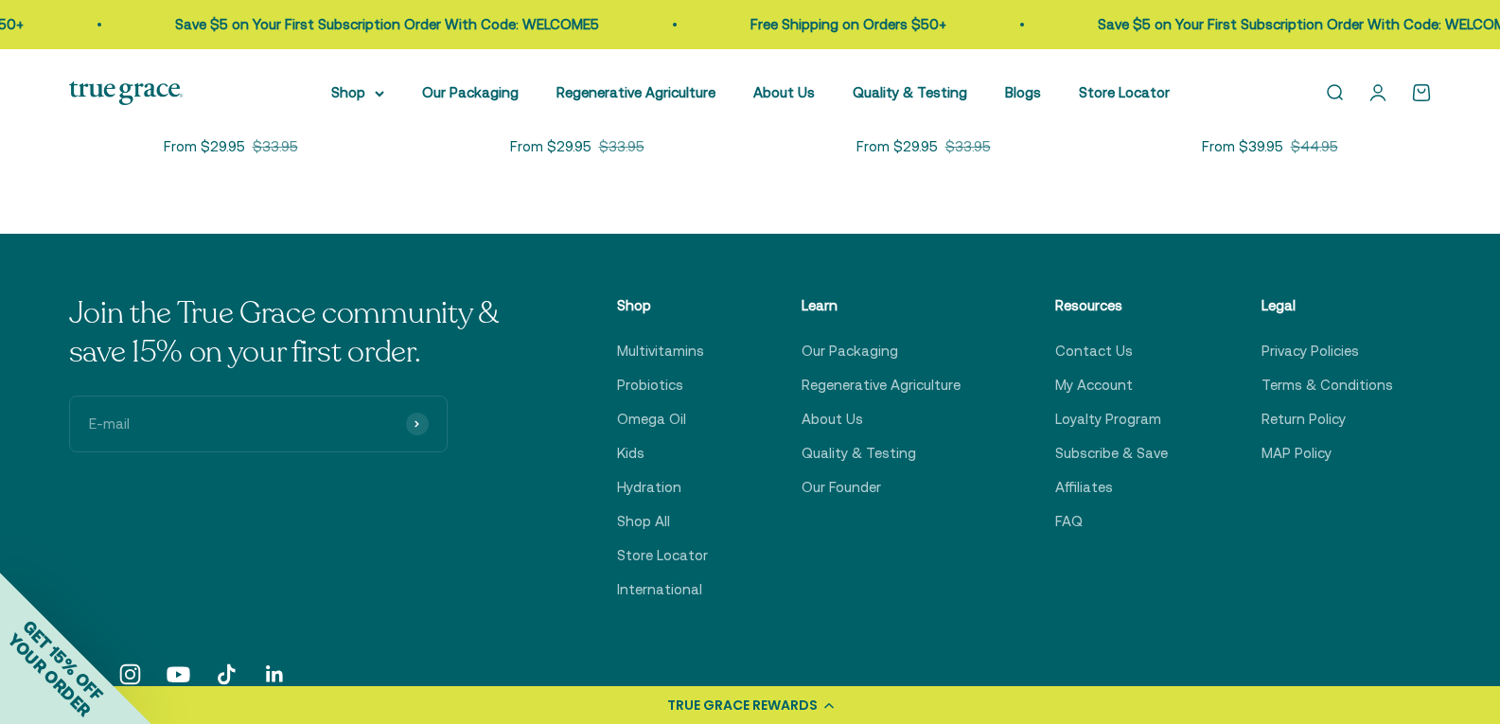
scroll to position [3344, 0]
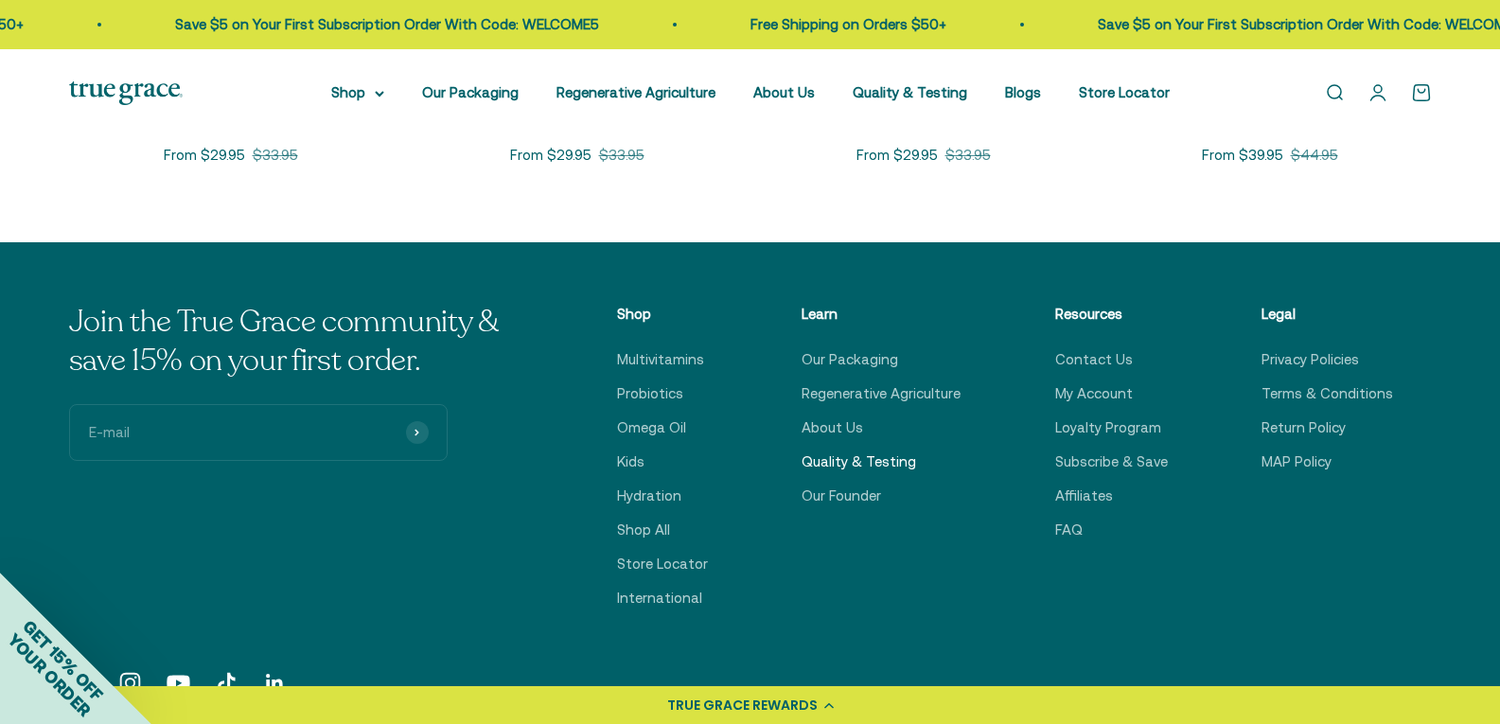
click at [861, 455] on link "Quality & Testing" at bounding box center [859, 462] width 115 height 23
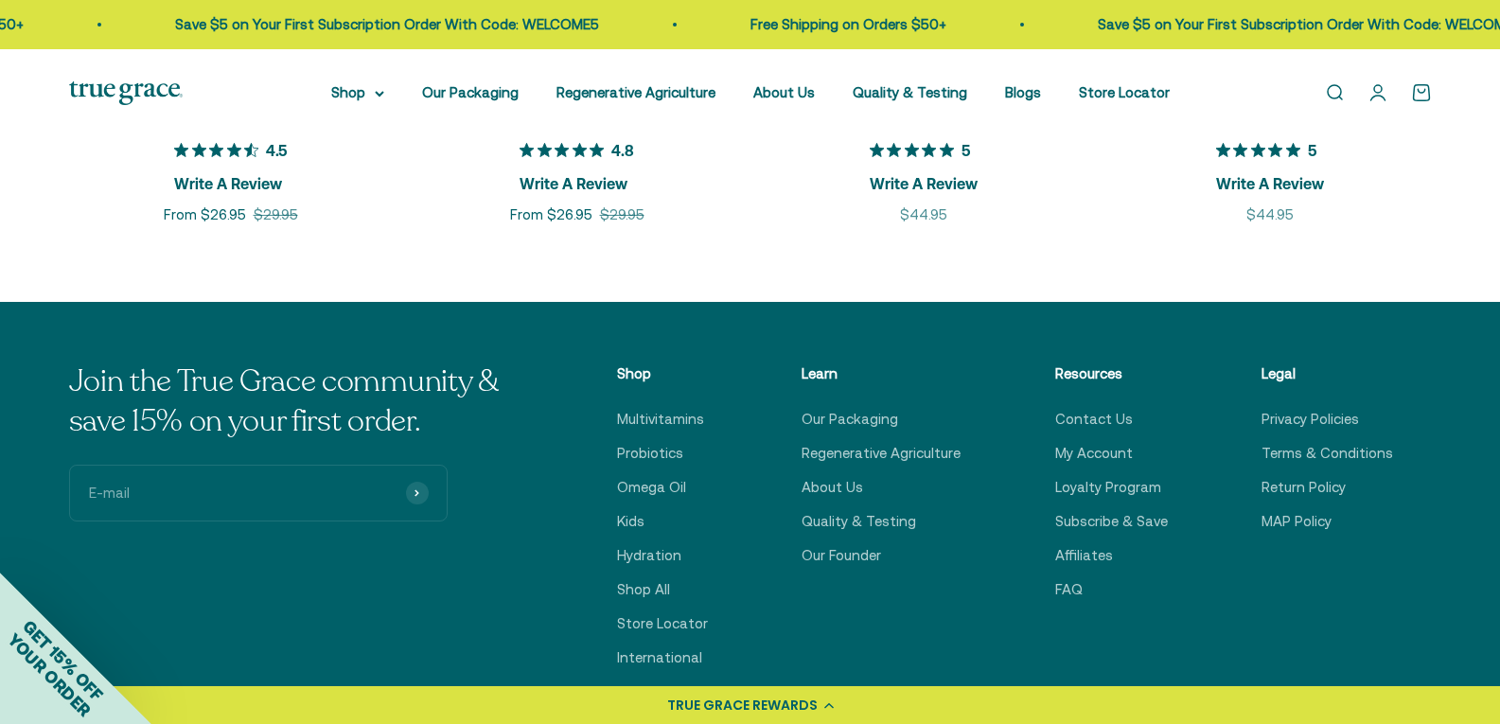
scroll to position [3092, 0]
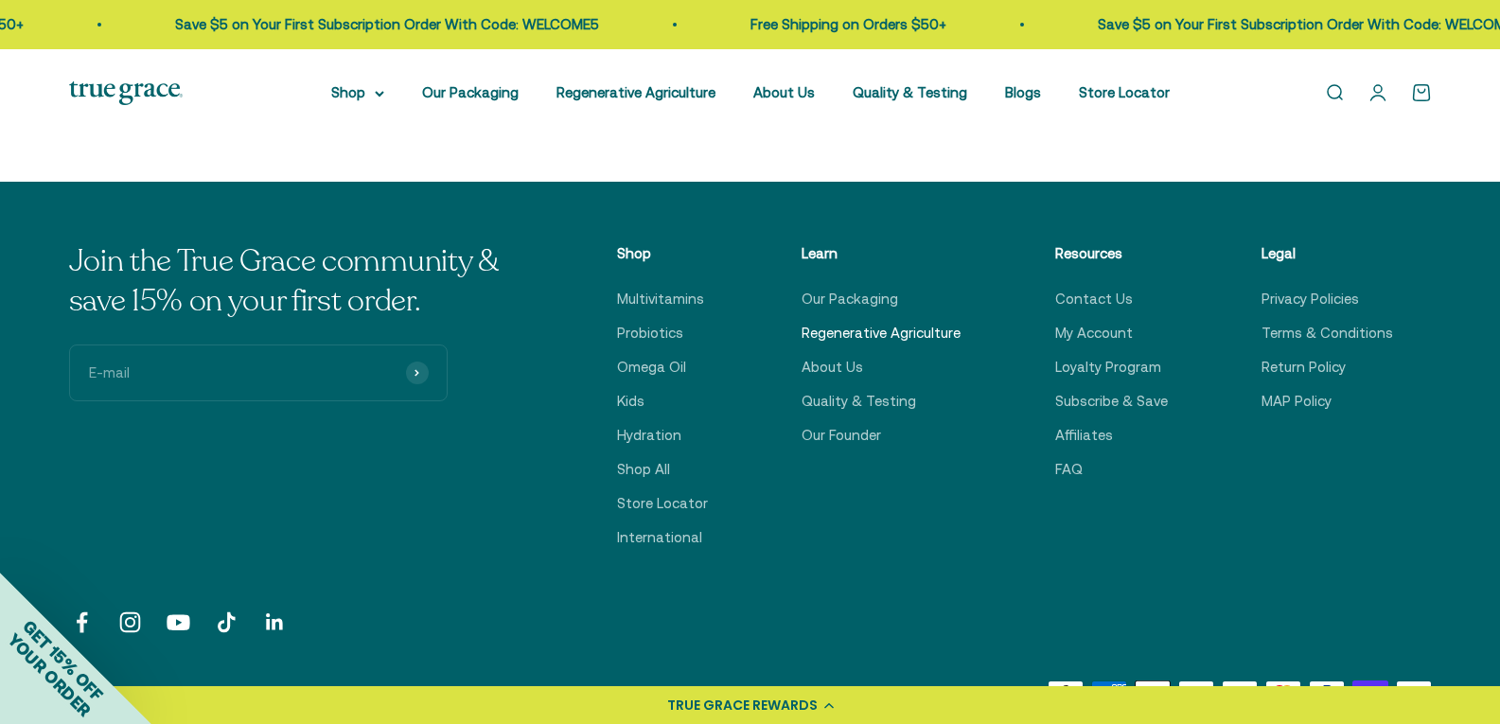
click at [830, 328] on link "Regenerative Agriculture" at bounding box center [881, 333] width 159 height 23
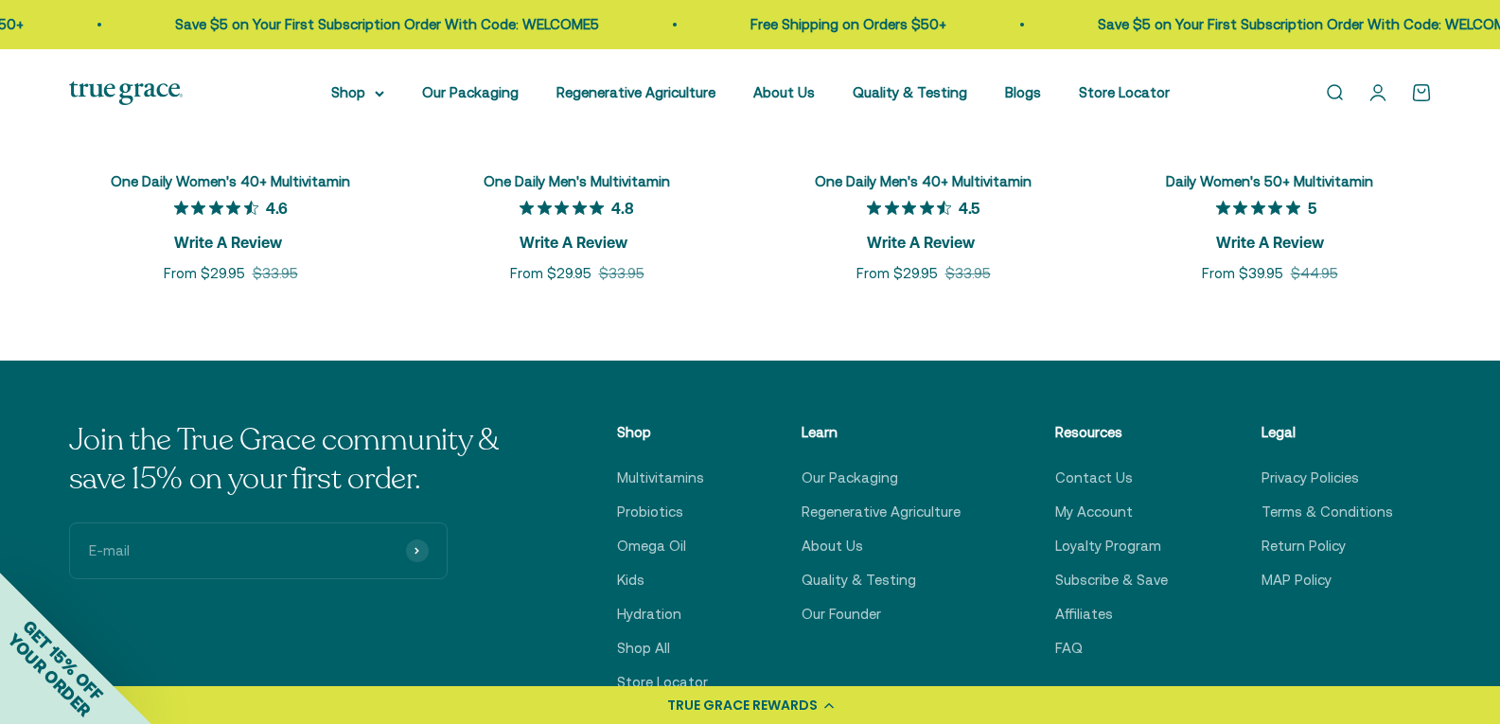
scroll to position [7382, 0]
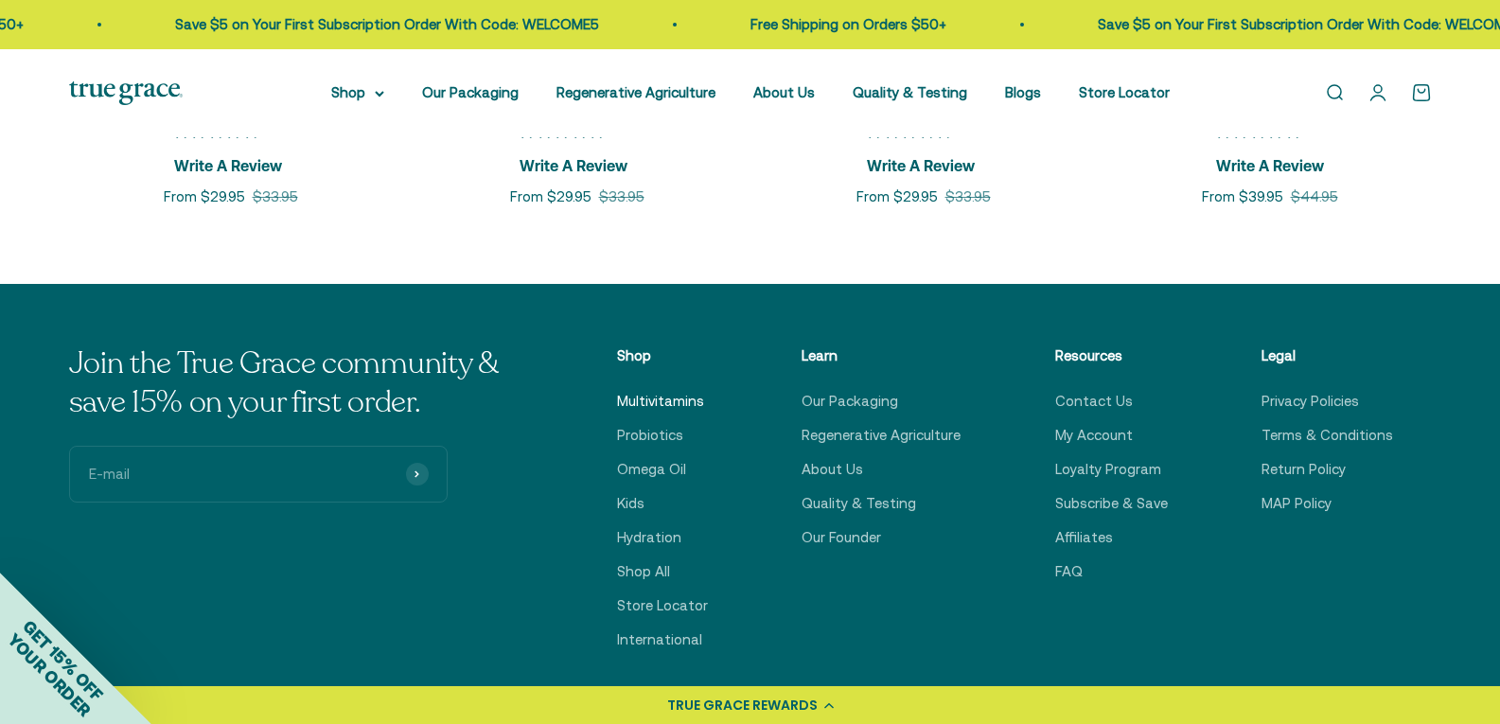
click at [666, 390] on link "Multivitamins" at bounding box center [660, 401] width 87 height 23
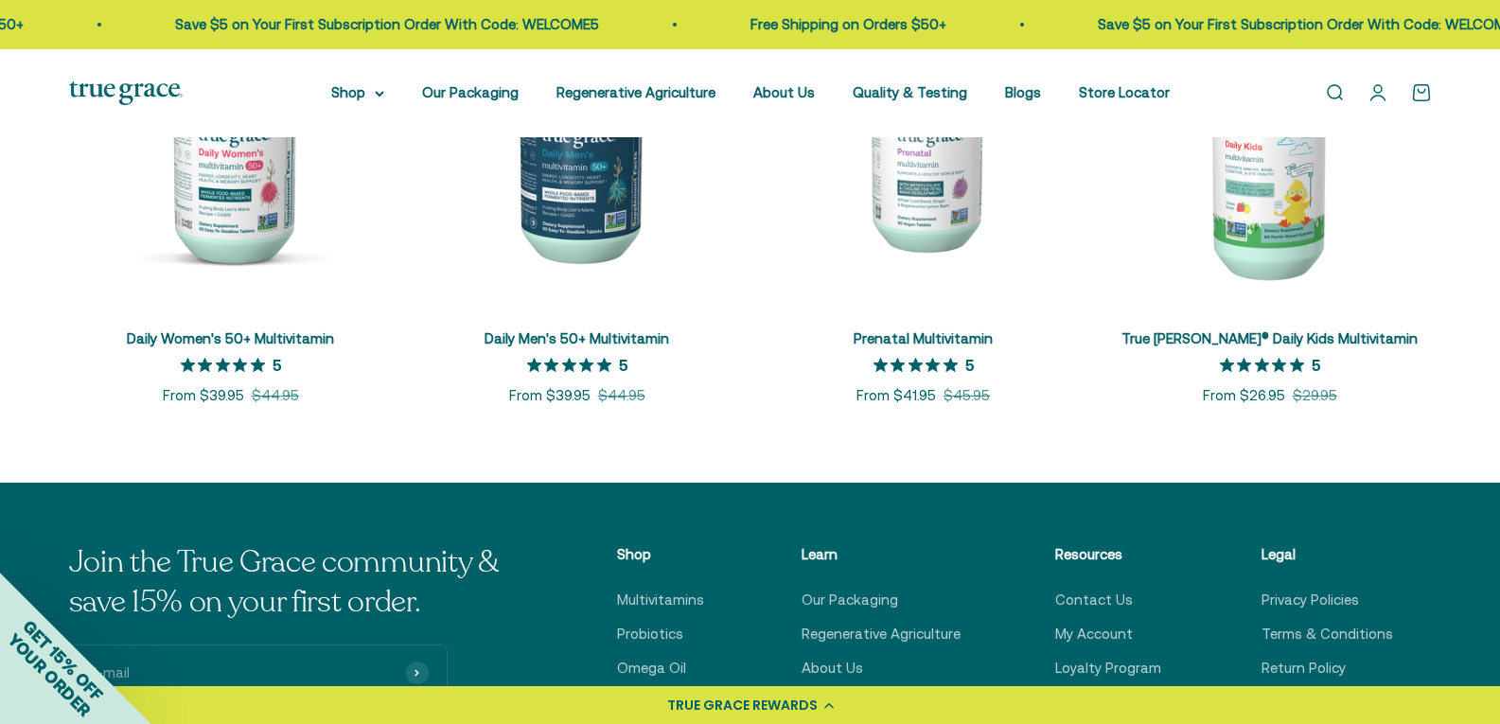
scroll to position [1136, 0]
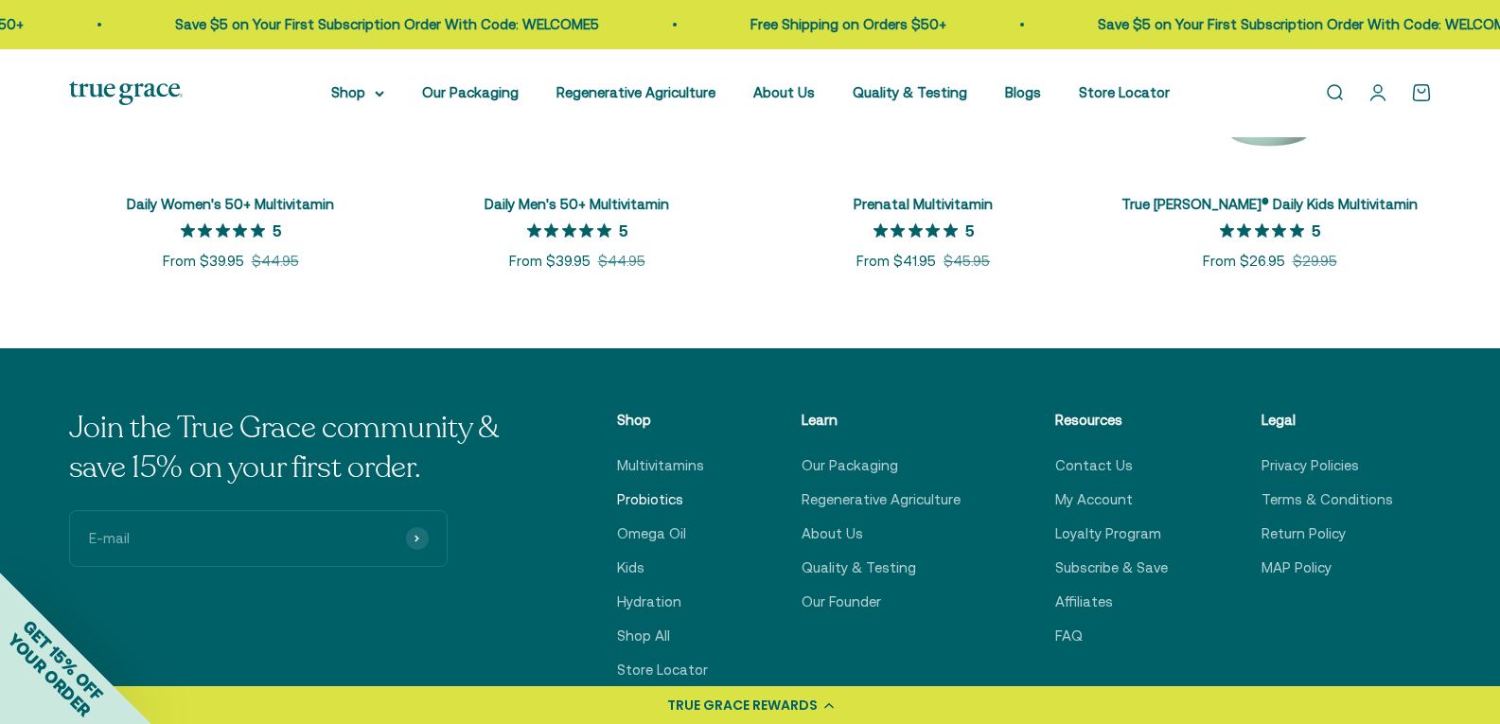
click at [662, 503] on link "Probiotics" at bounding box center [650, 499] width 66 height 23
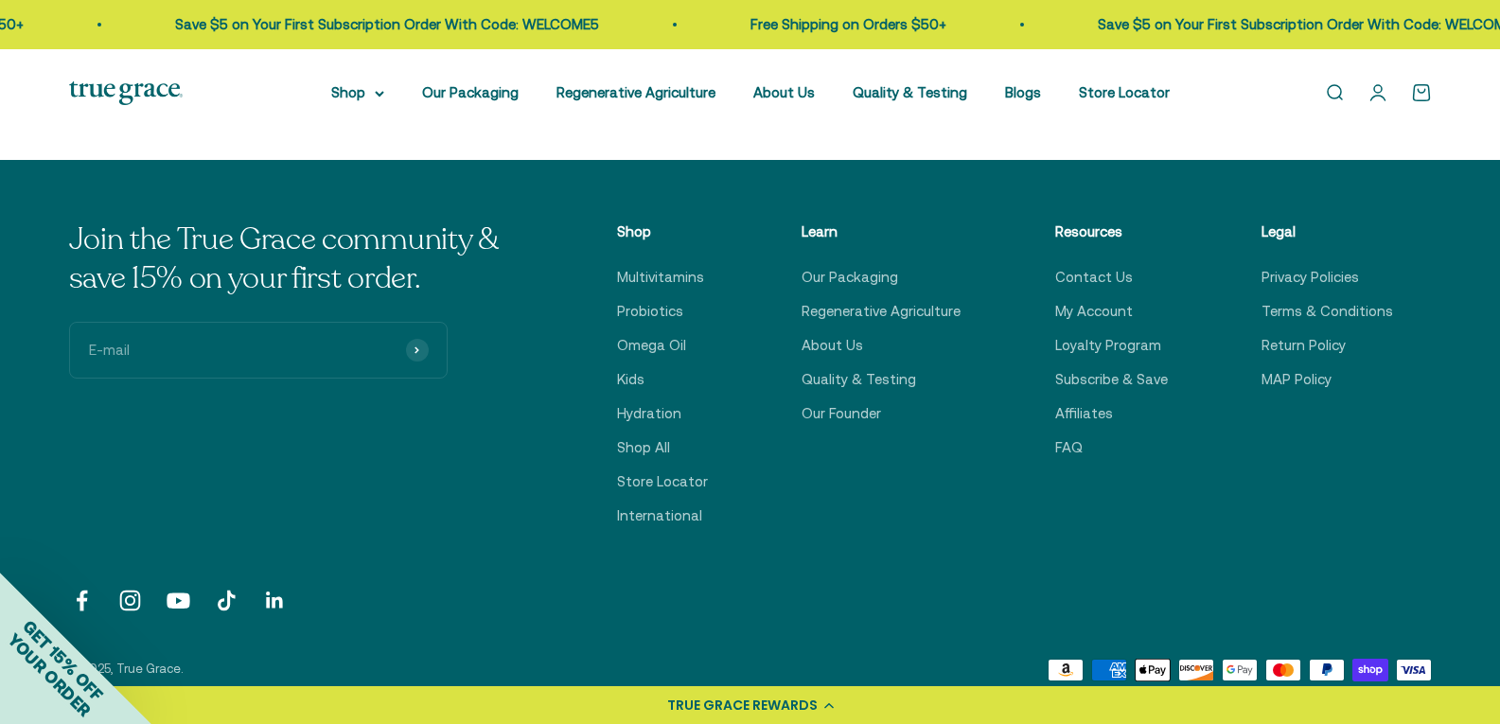
scroll to position [883, 0]
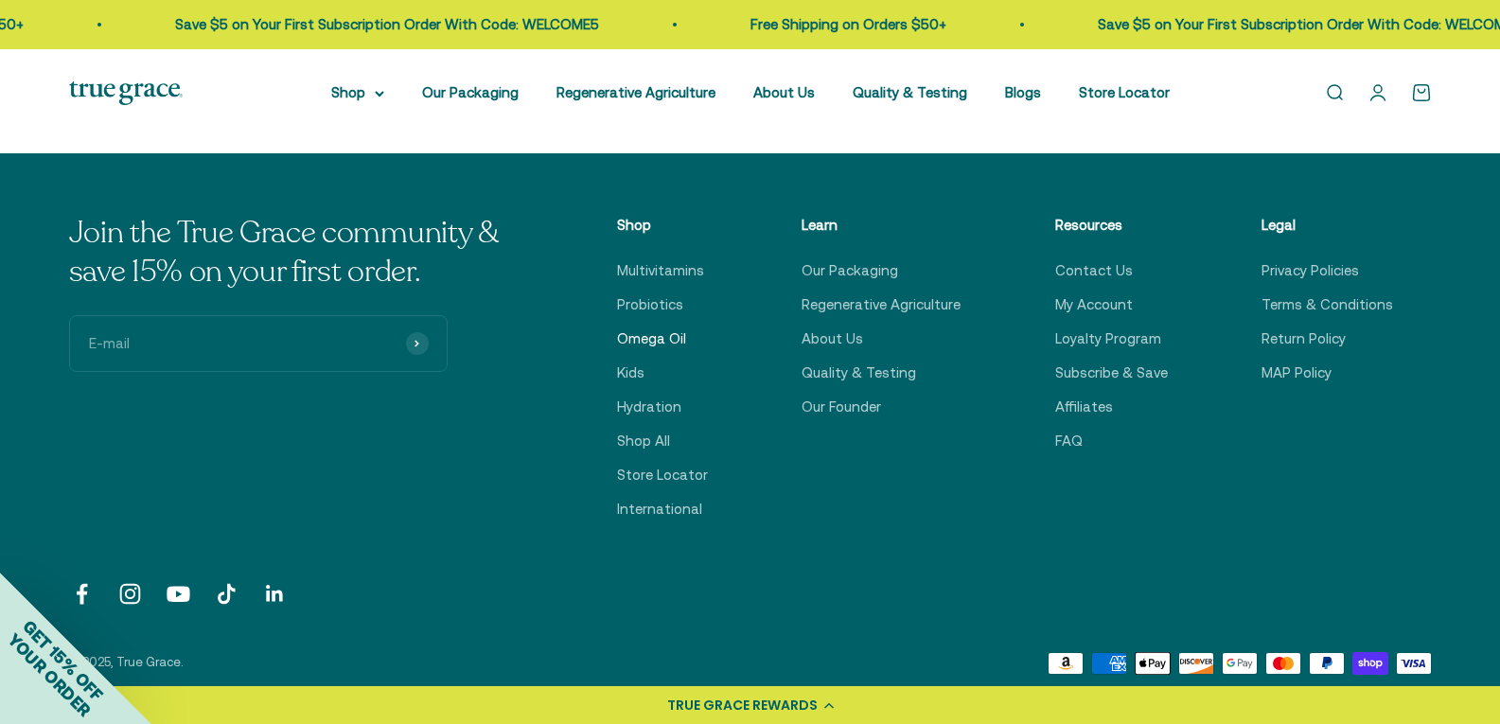
click at [653, 334] on link "Omega Oil" at bounding box center [651, 338] width 69 height 23
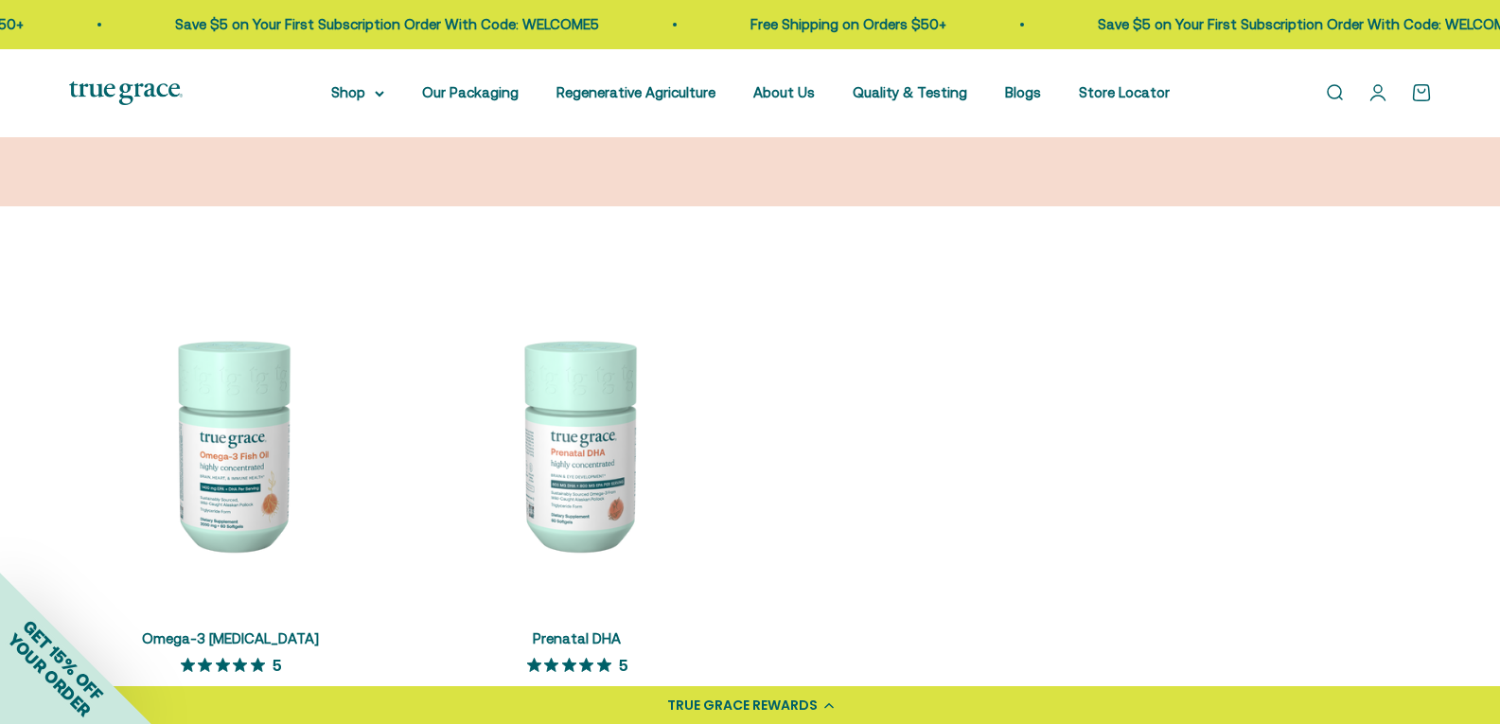
scroll to position [379, 0]
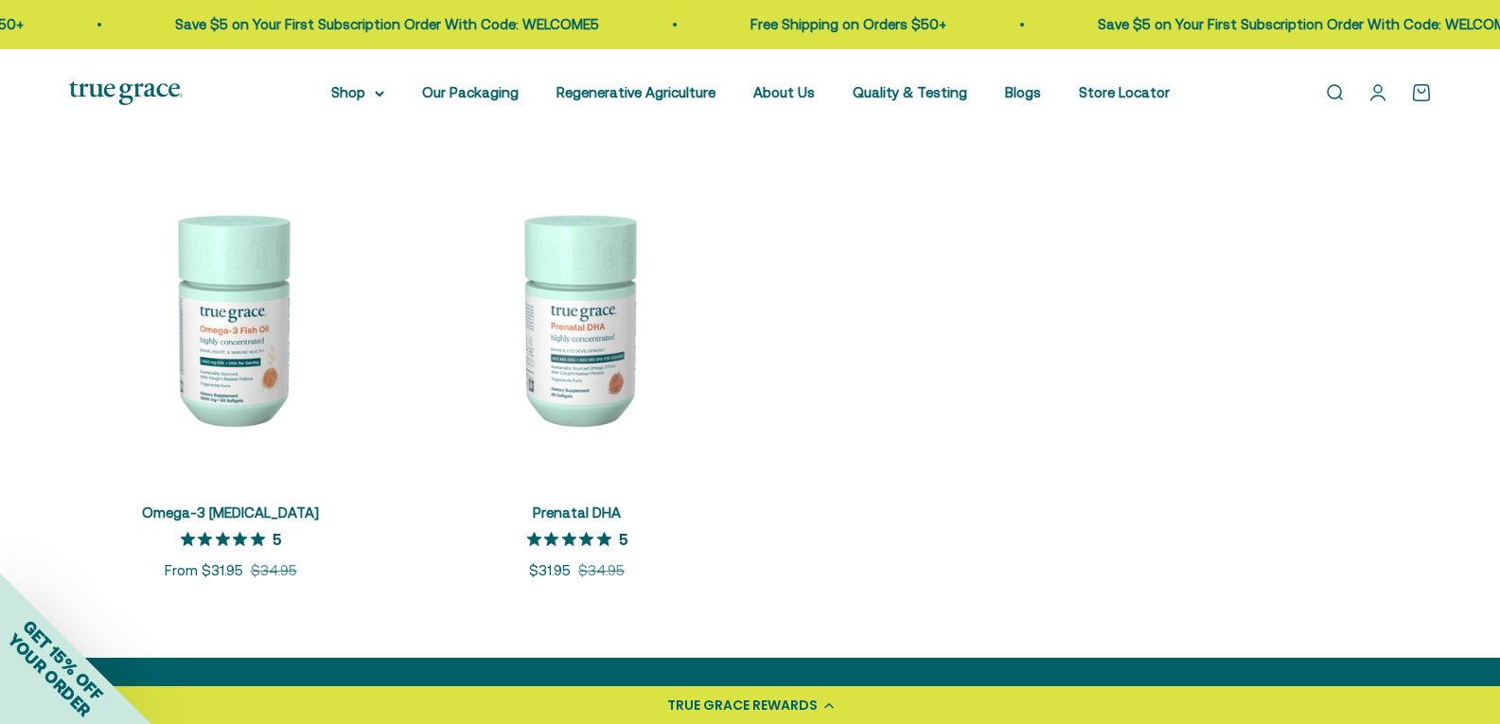
click at [259, 338] on img at bounding box center [231, 318] width 324 height 324
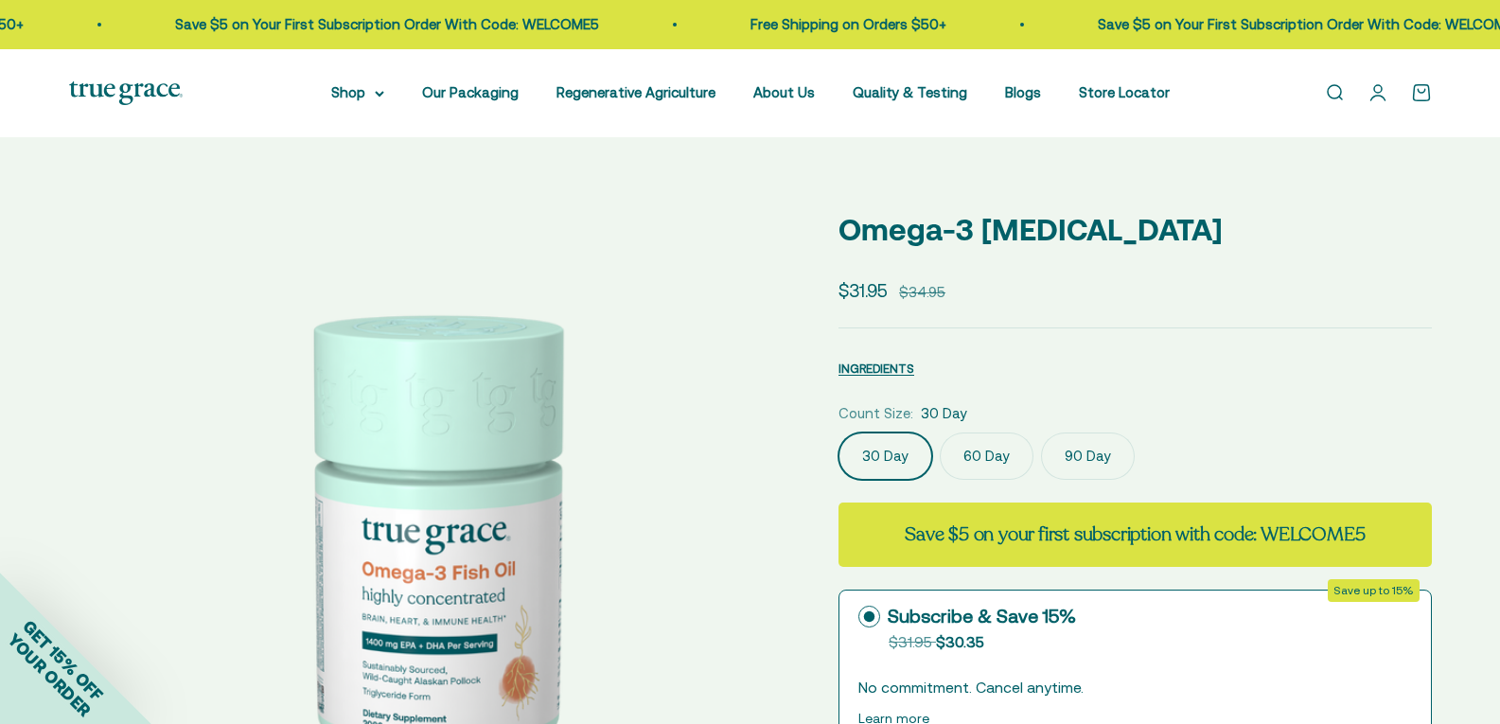
select select "3"
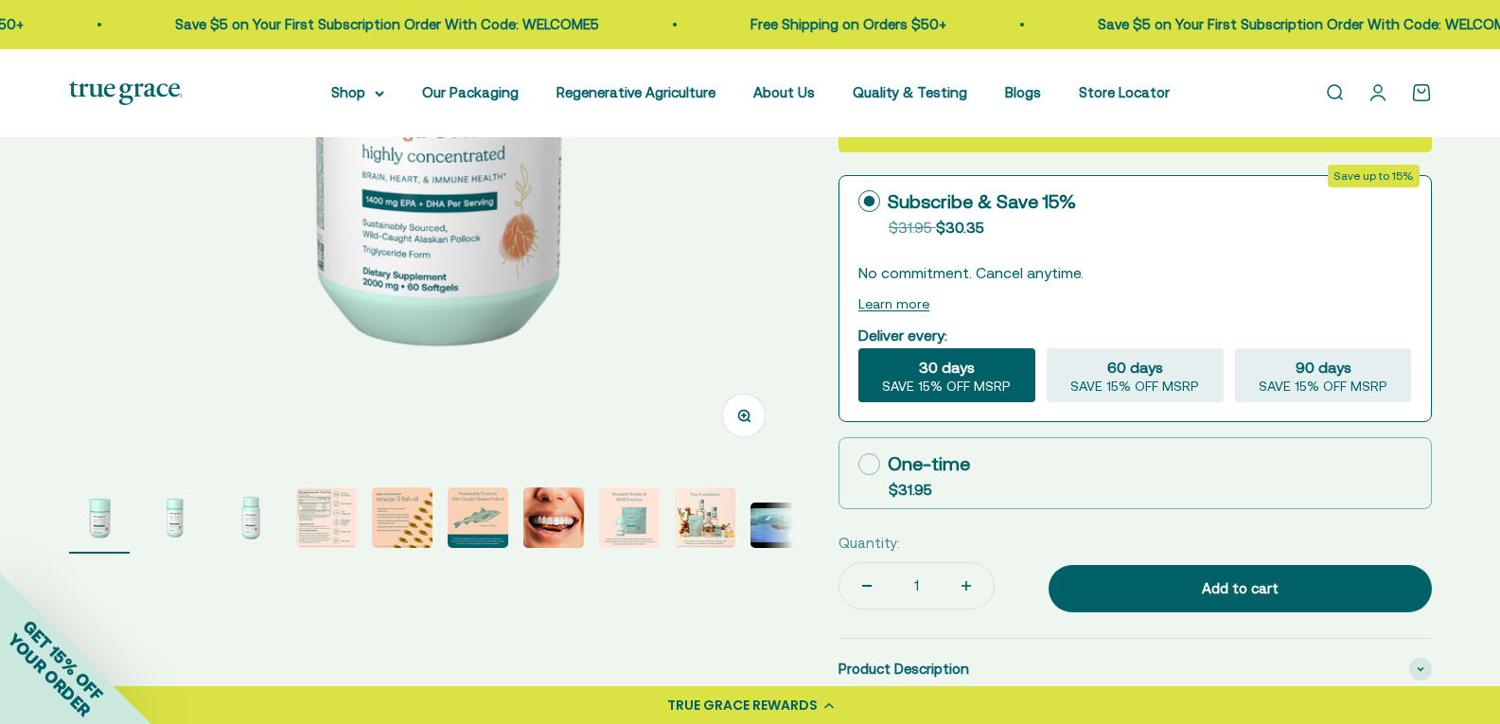
scroll to position [189, 0]
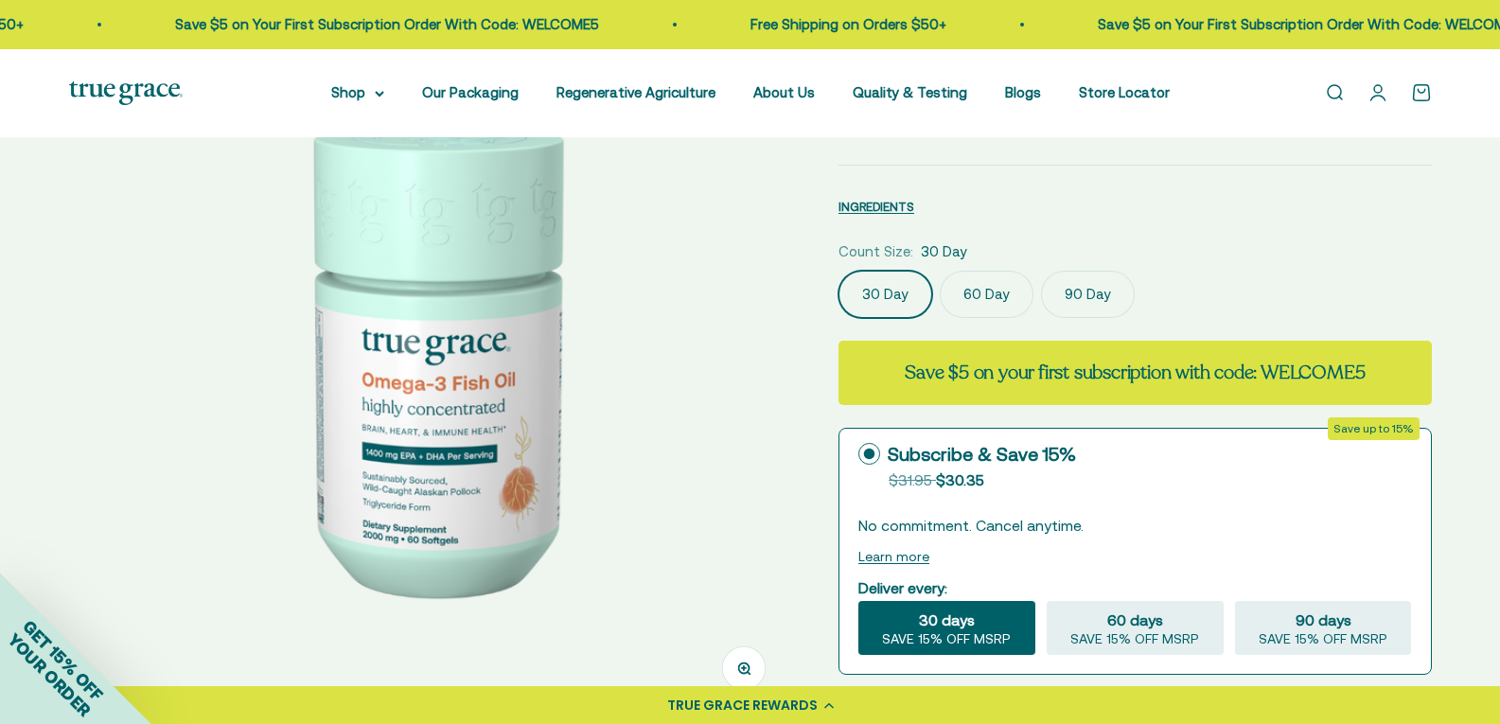
click at [566, 371] on img at bounding box center [431, 355] width 725 height 725
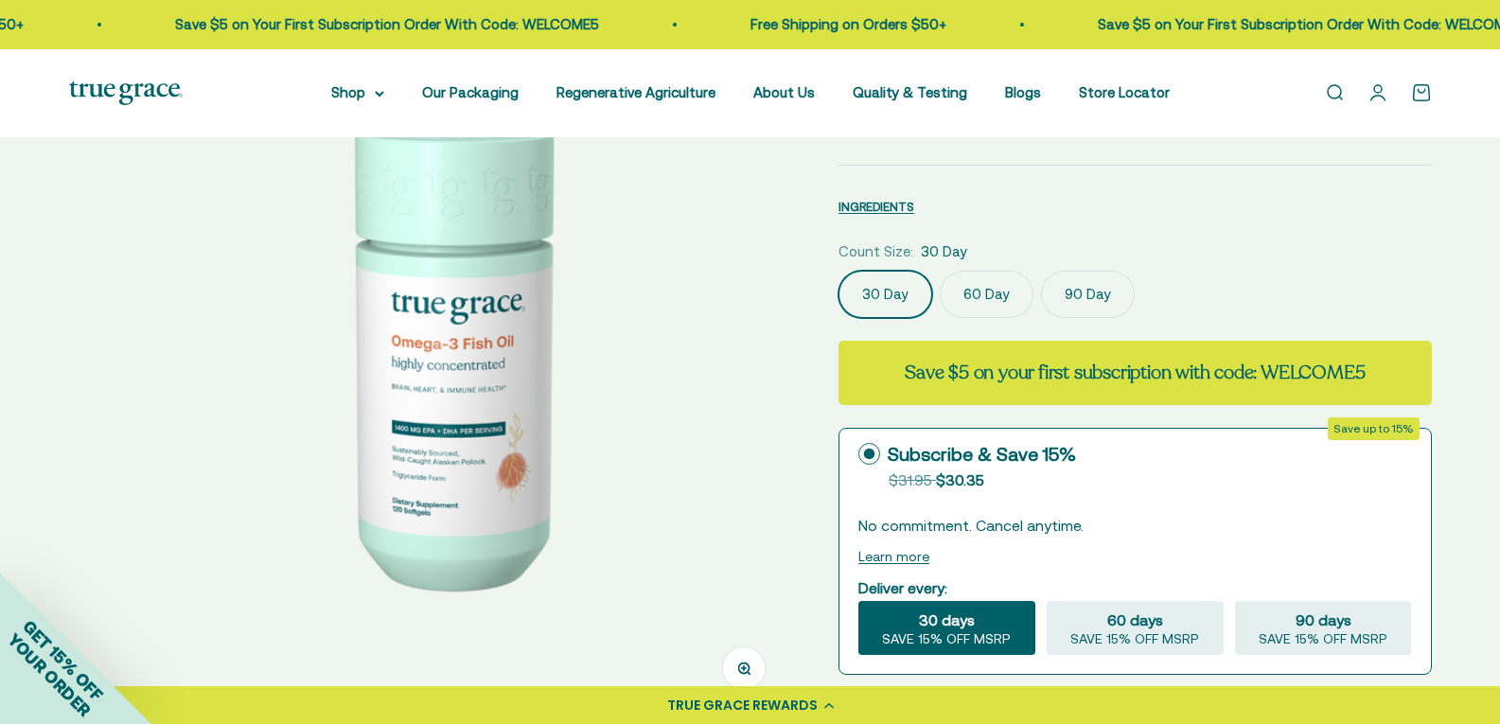
click at [566, 371] on img at bounding box center [456, 355] width 725 height 725
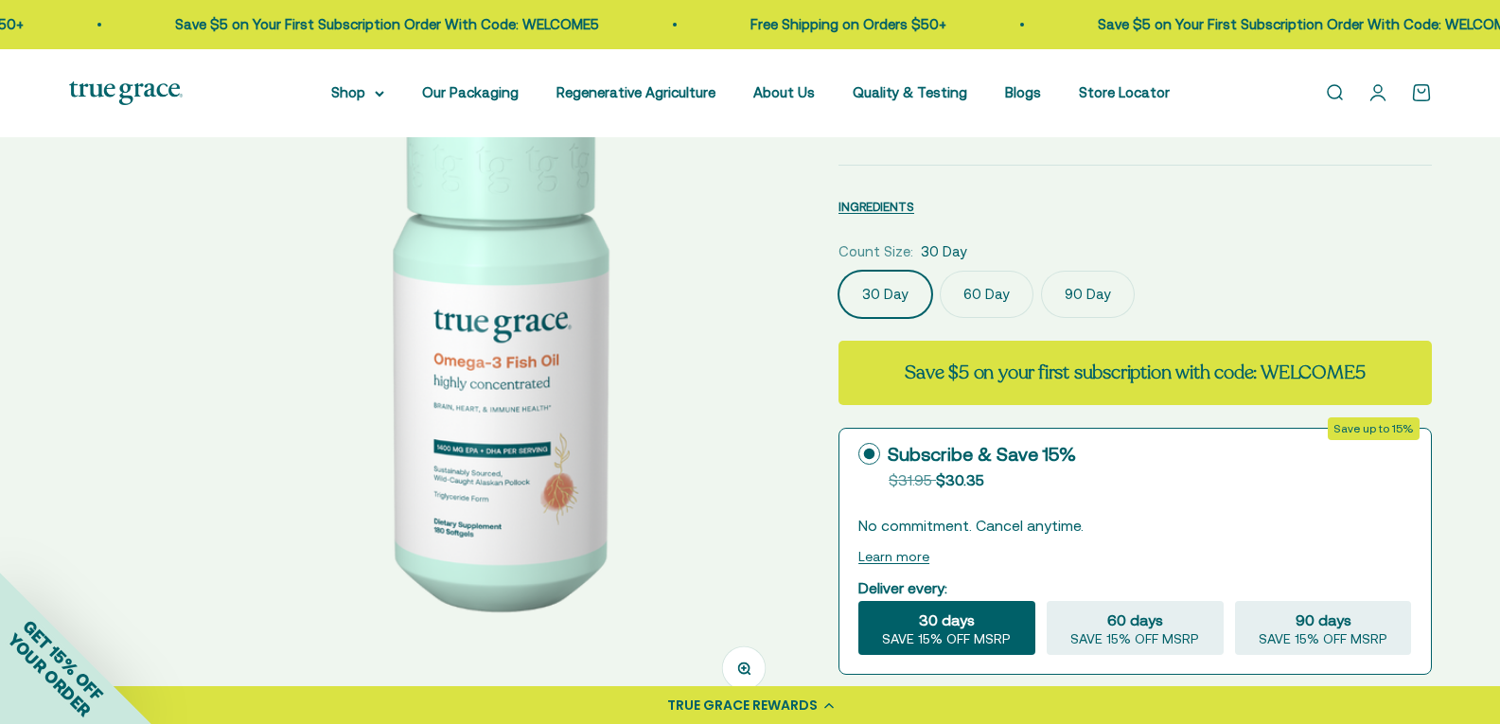
scroll to position [0, 1444]
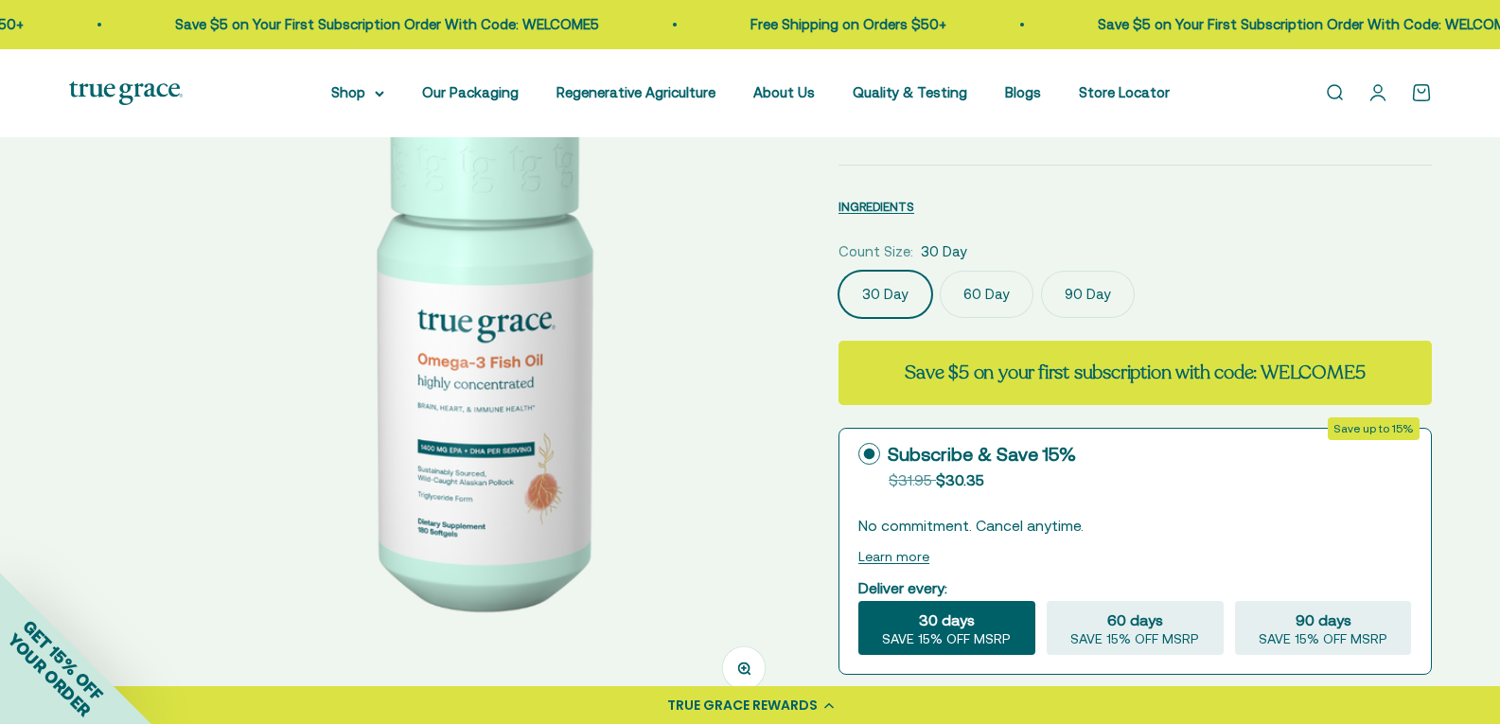
click at [566, 371] on img at bounding box center [481, 355] width 725 height 725
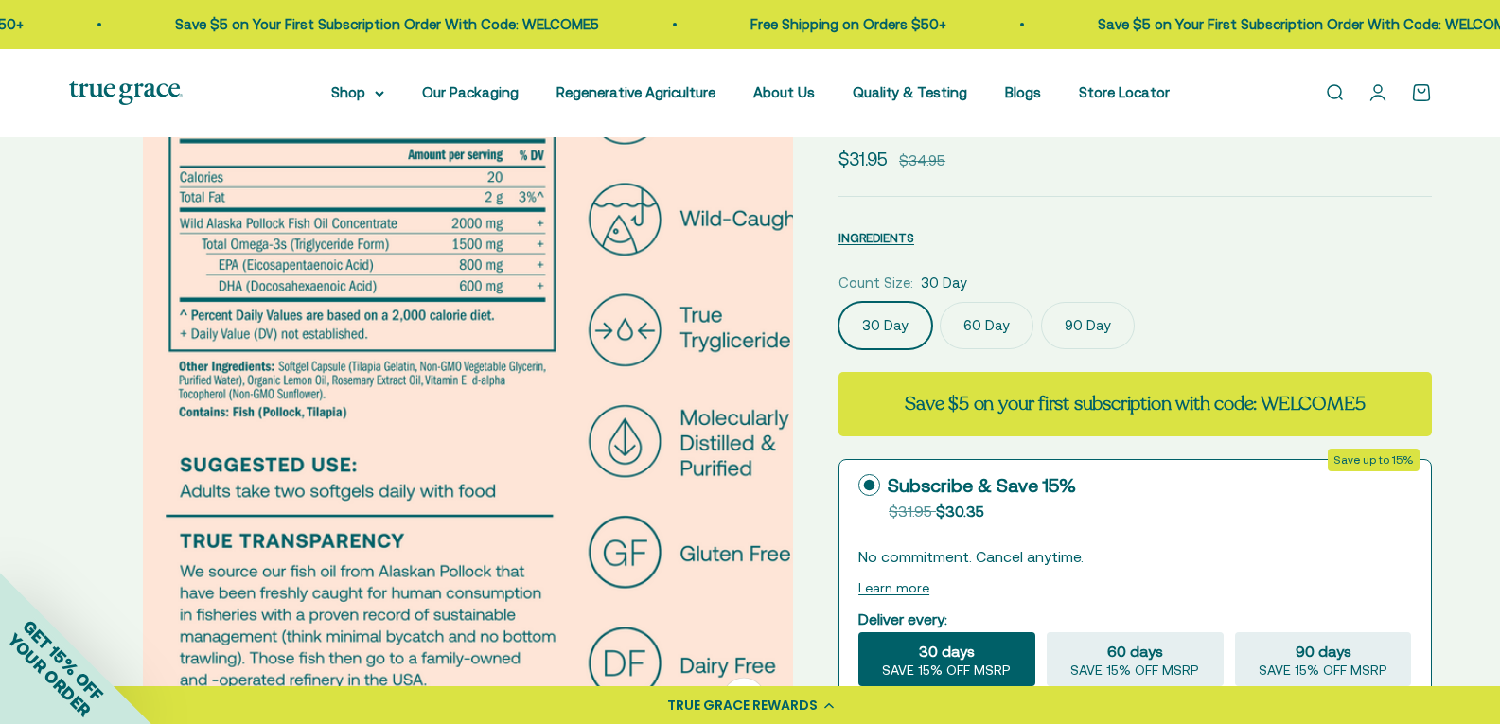
scroll to position [189, 0]
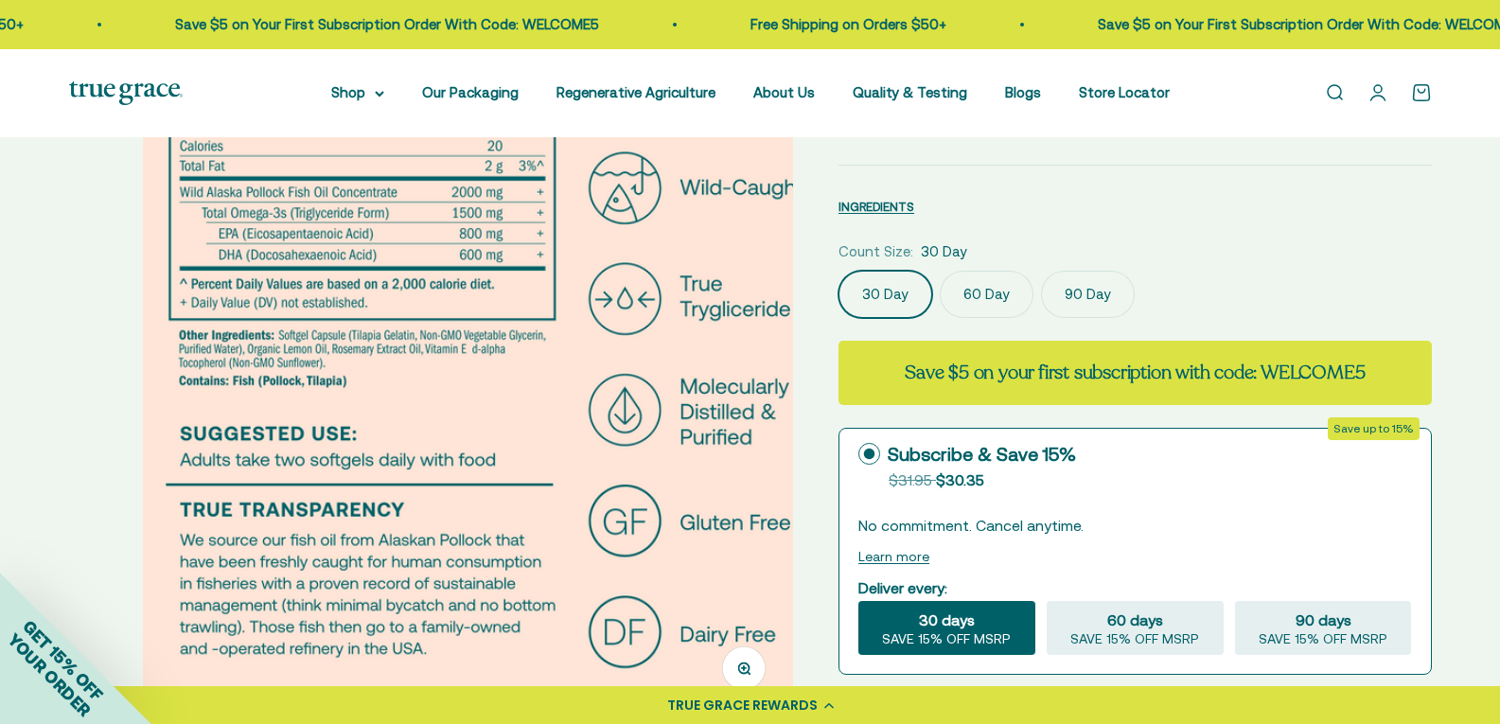
click at [566, 371] on img at bounding box center [505, 355] width 725 height 725
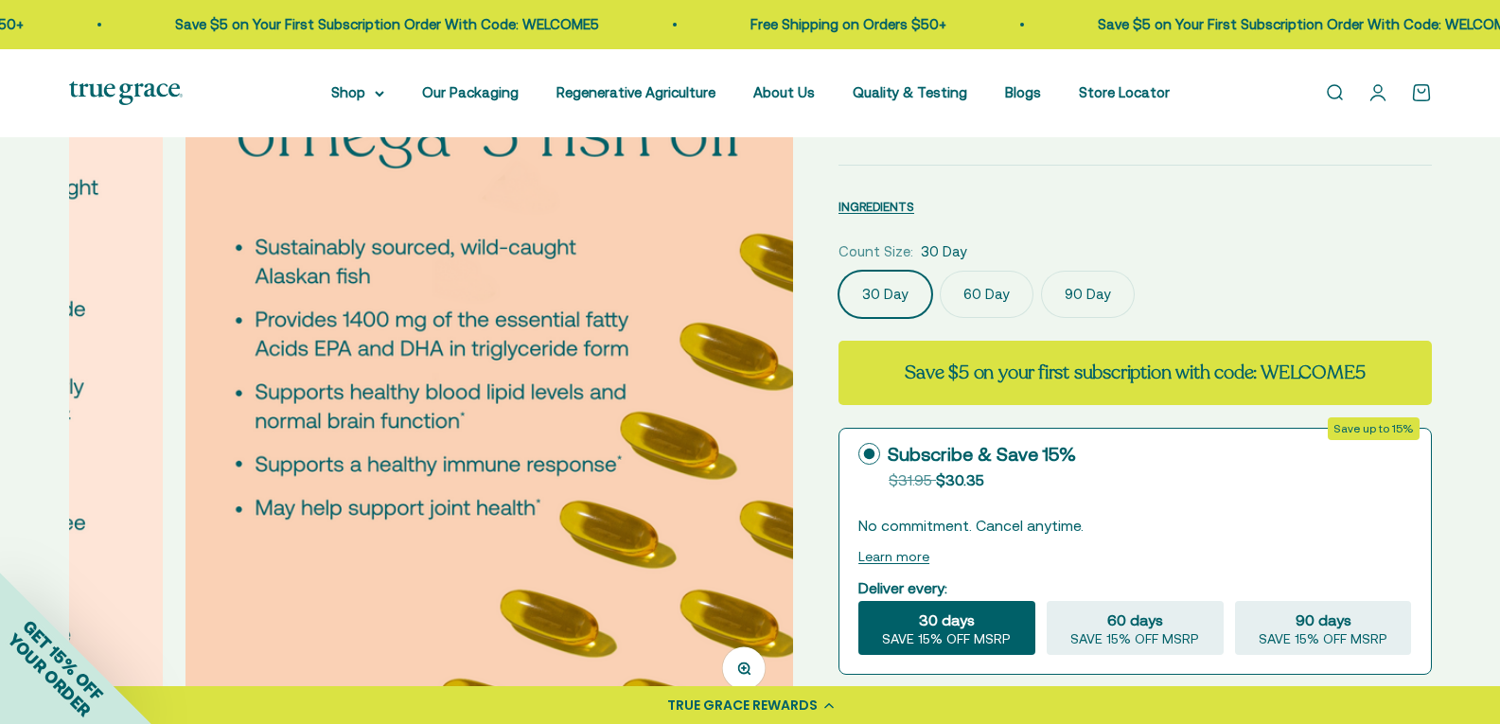
scroll to position [0, 2890]
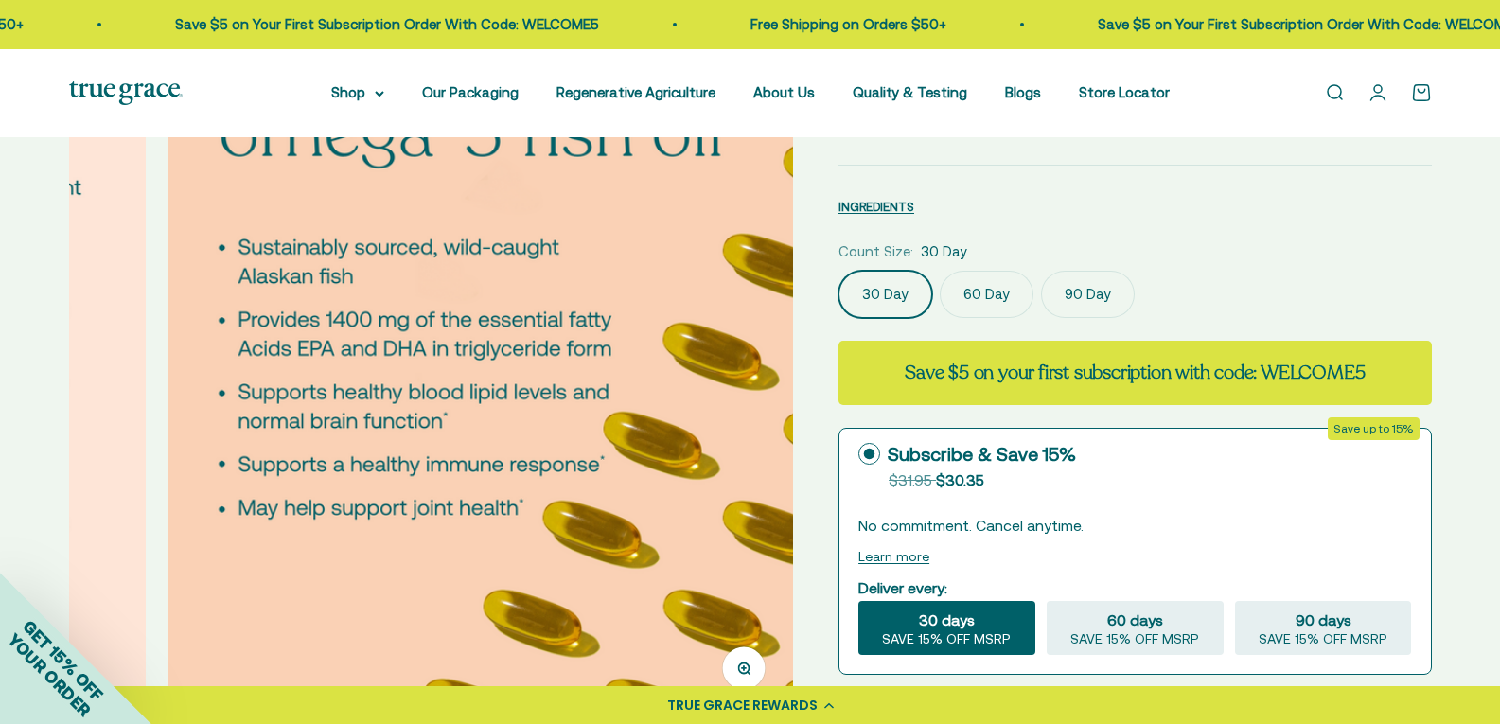
click at [566, 371] on img at bounding box center [530, 355] width 725 height 725
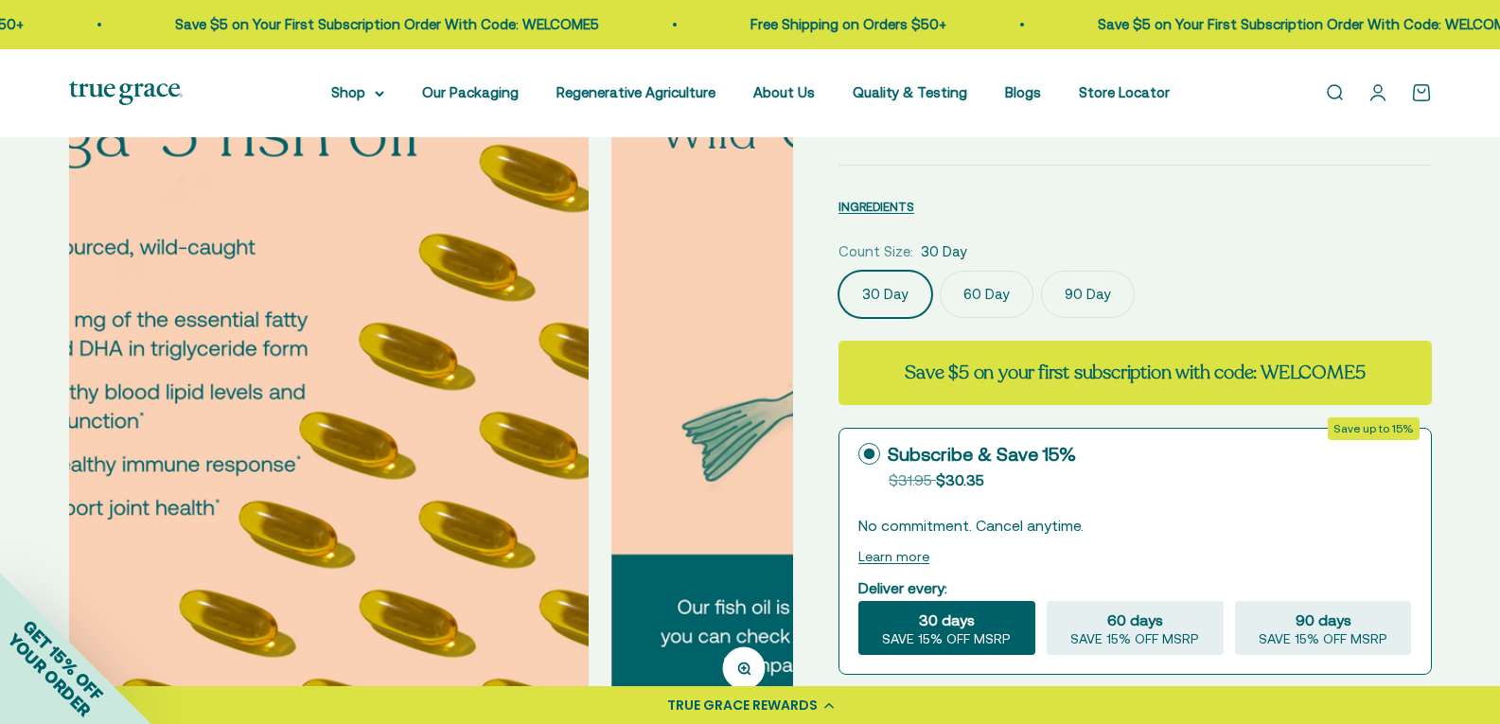
scroll to position [0, 60]
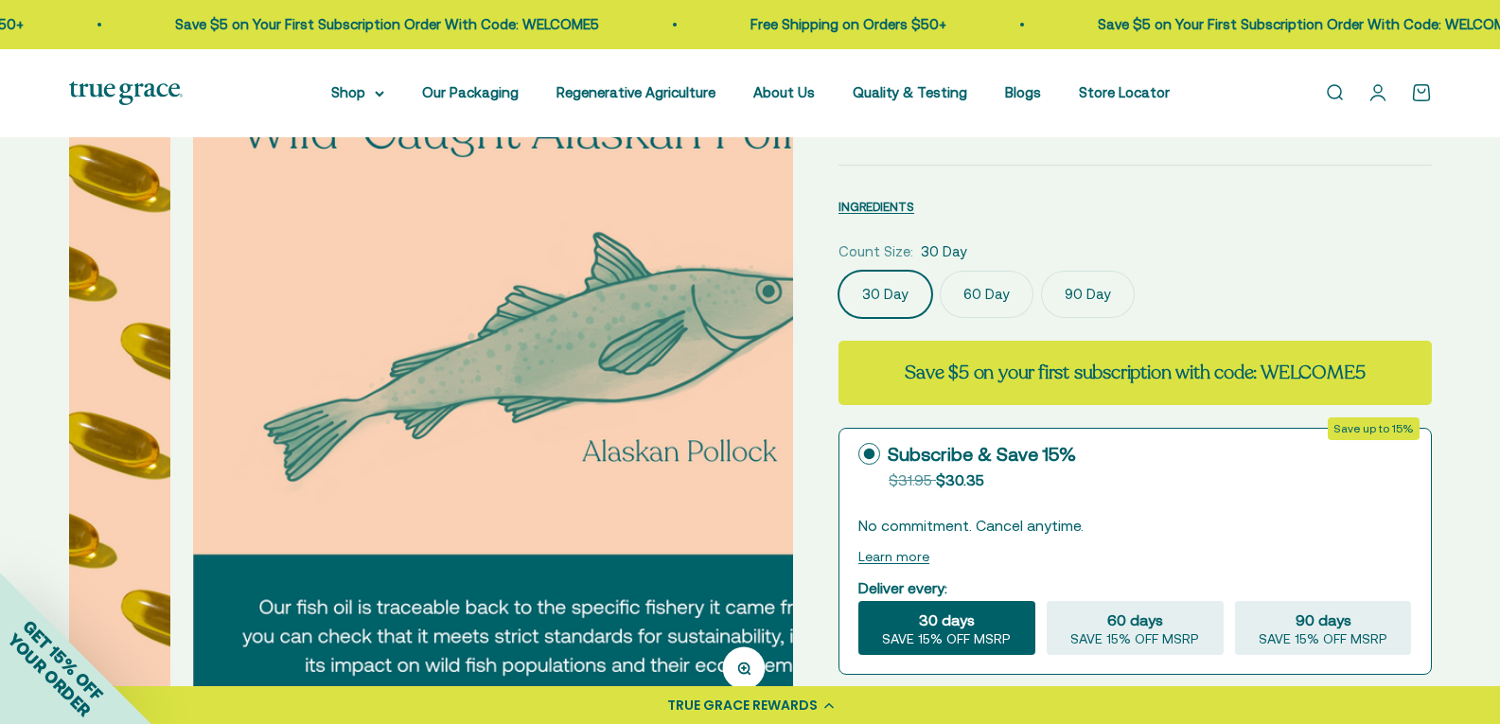
click at [566, 371] on img at bounding box center [555, 355] width 725 height 725
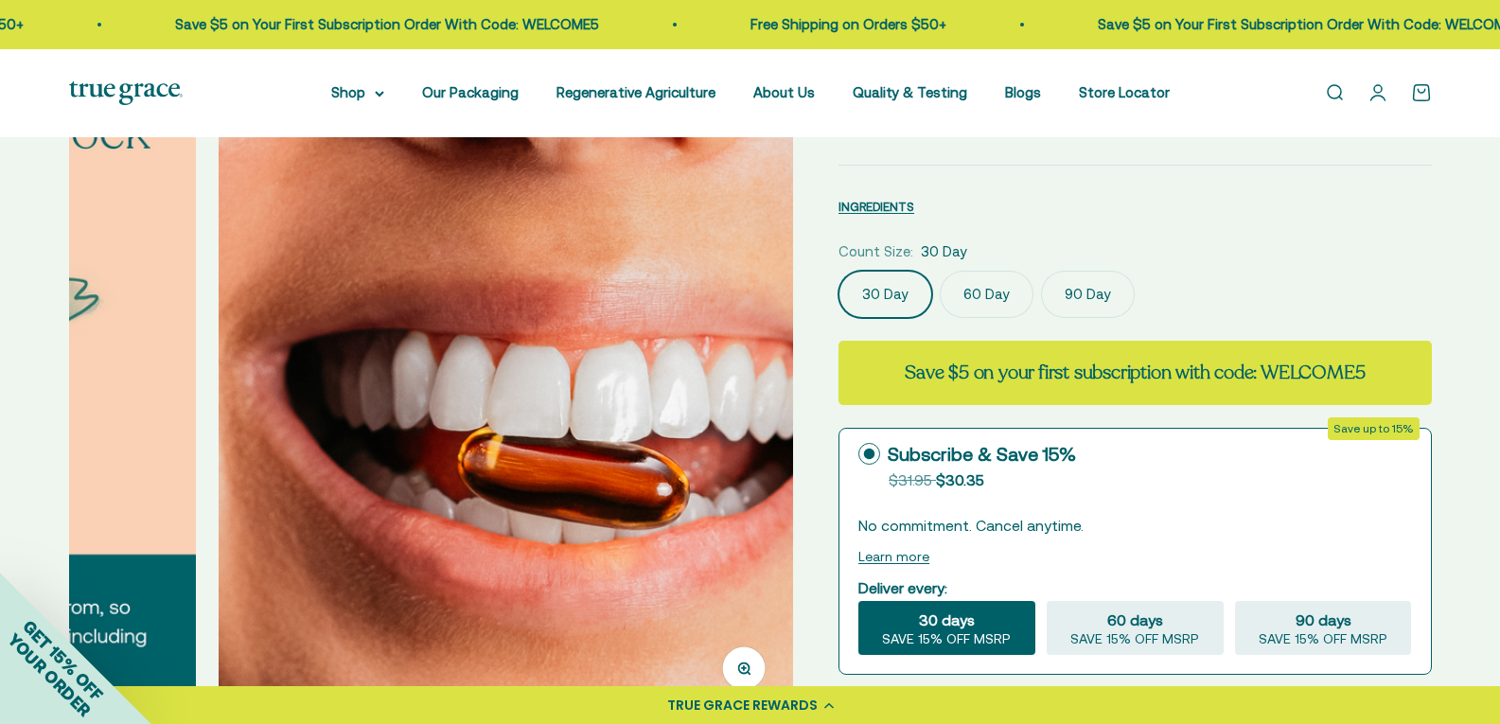
click at [566, 371] on img at bounding box center [581, 355] width 725 height 725
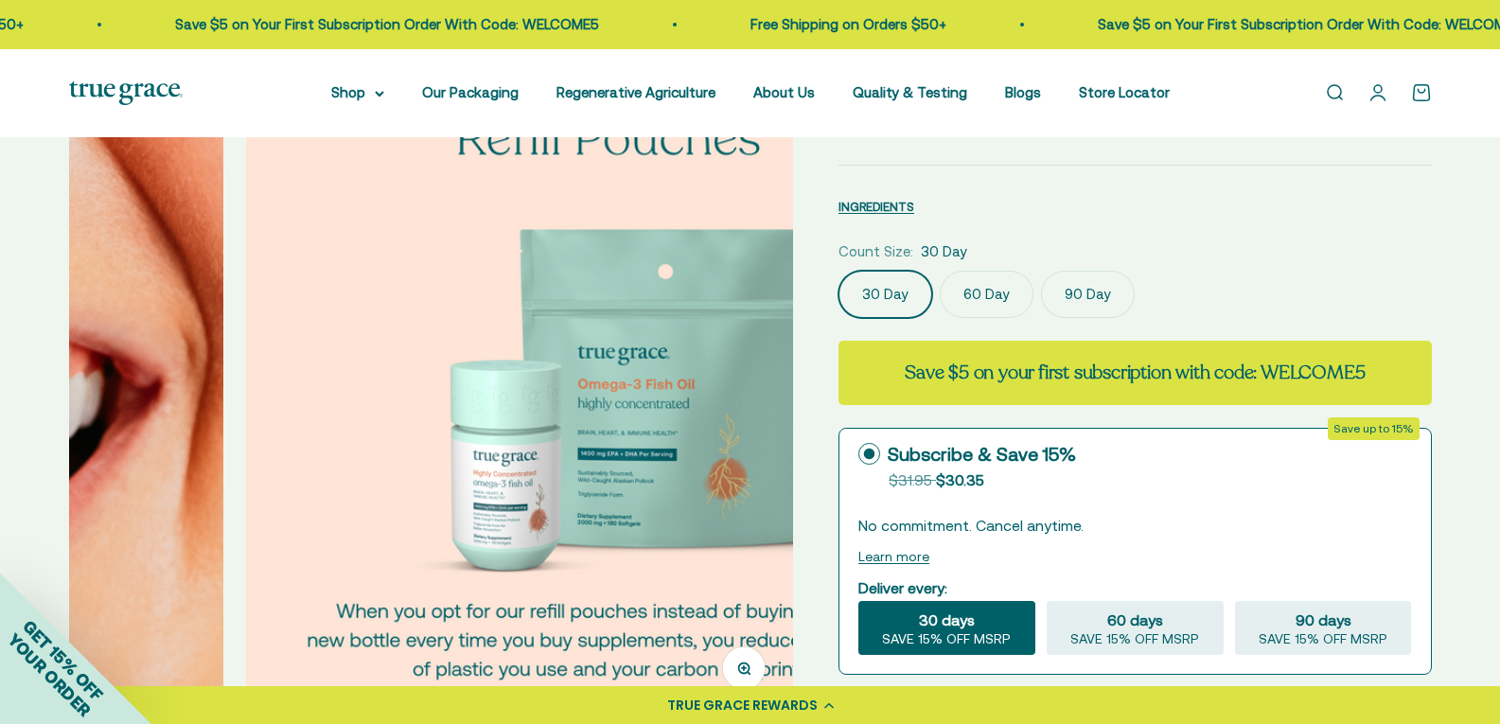
scroll to position [0, 5056]
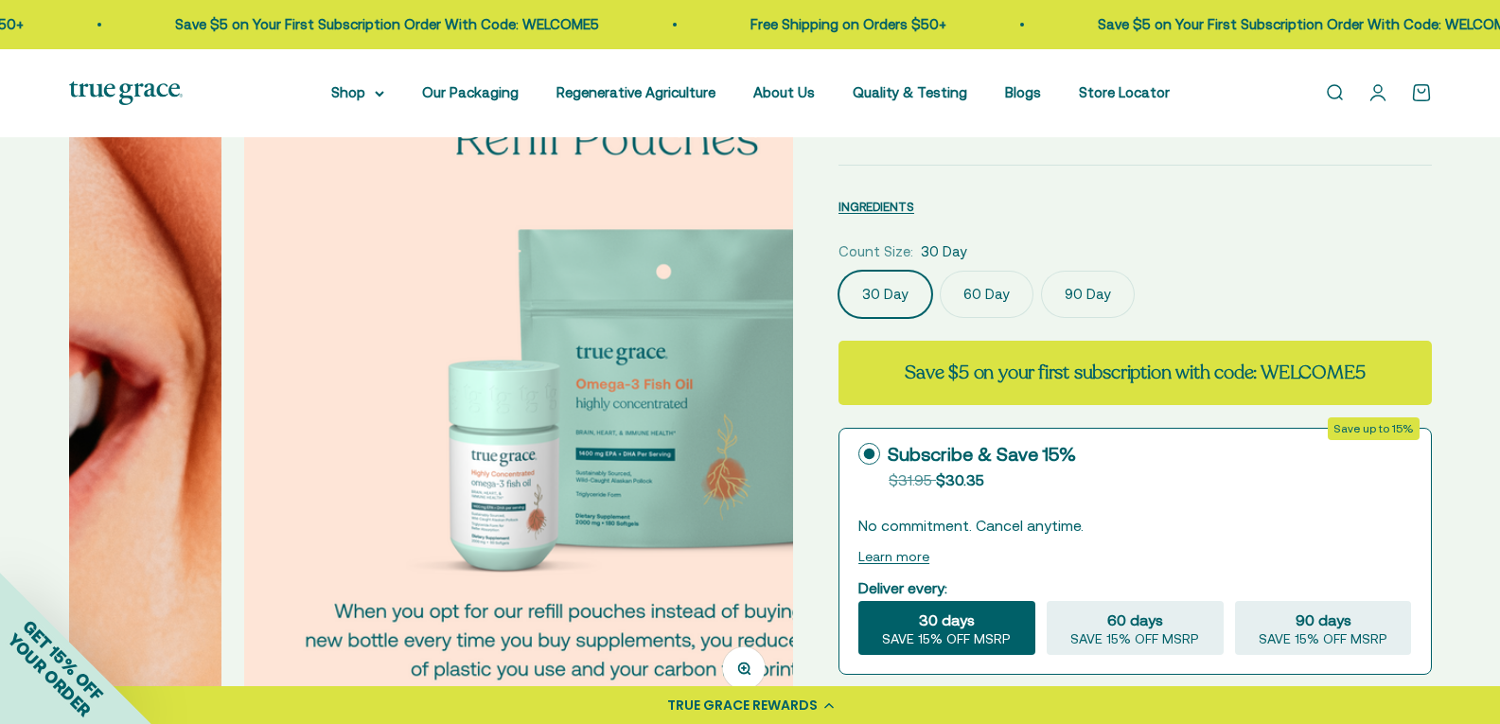
click at [566, 371] on img at bounding box center [606, 355] width 725 height 725
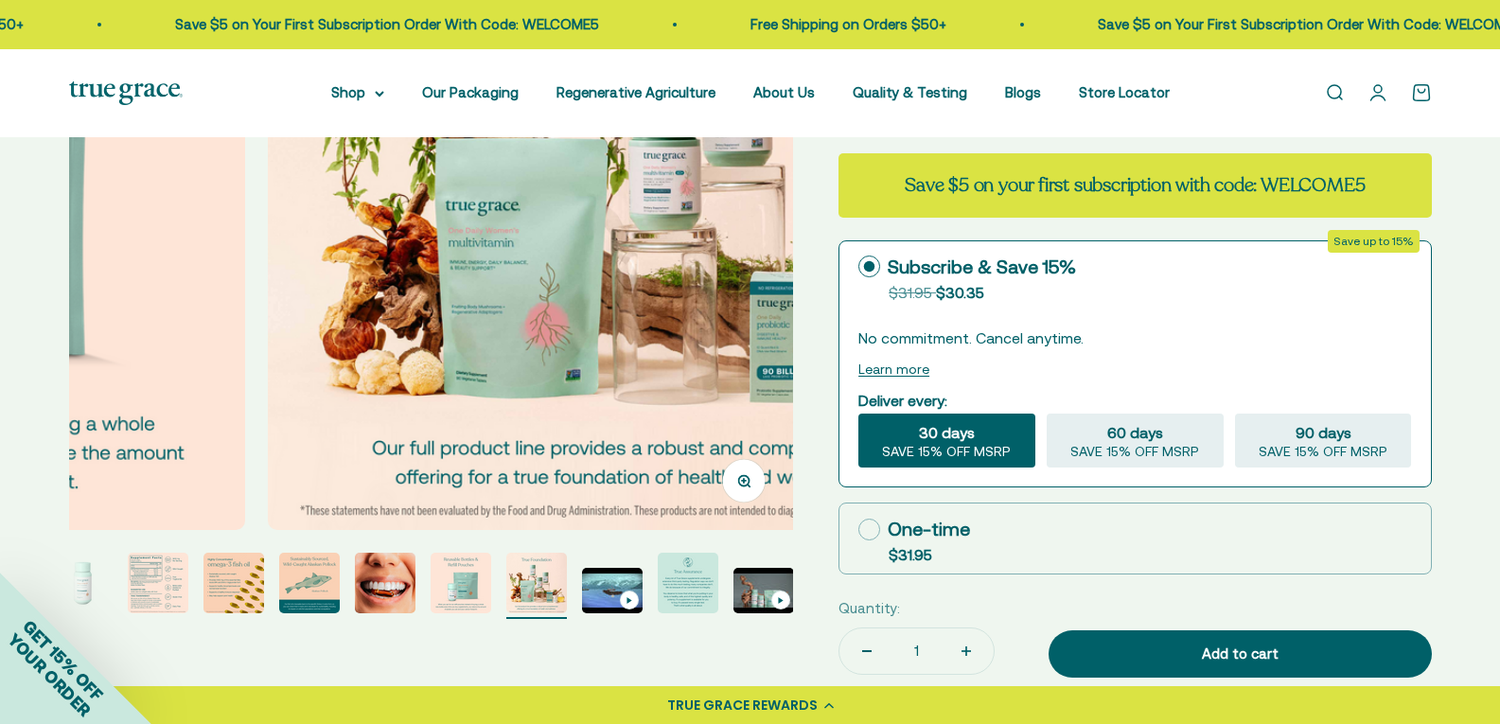
scroll to position [504, 0]
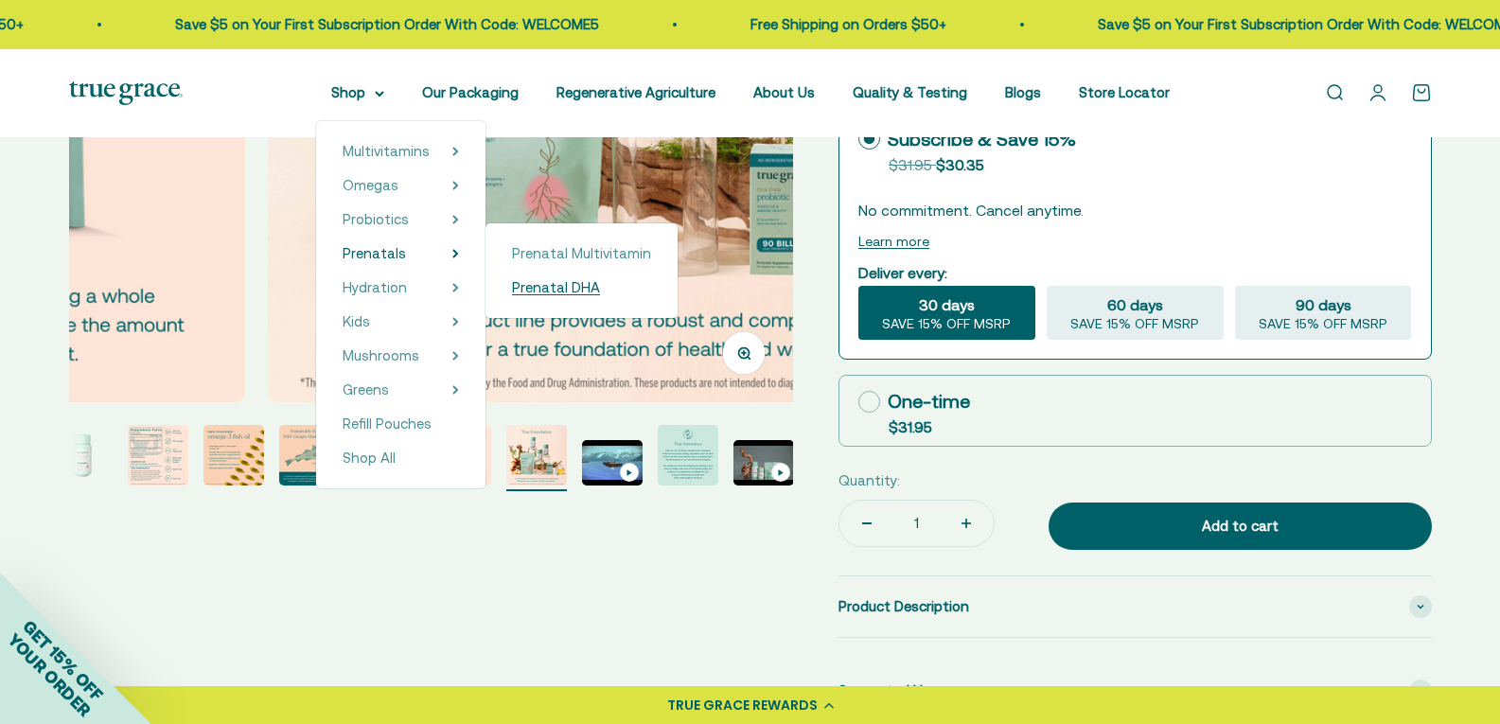
click at [572, 291] on span "Prenatal DHA" at bounding box center [556, 287] width 88 height 16
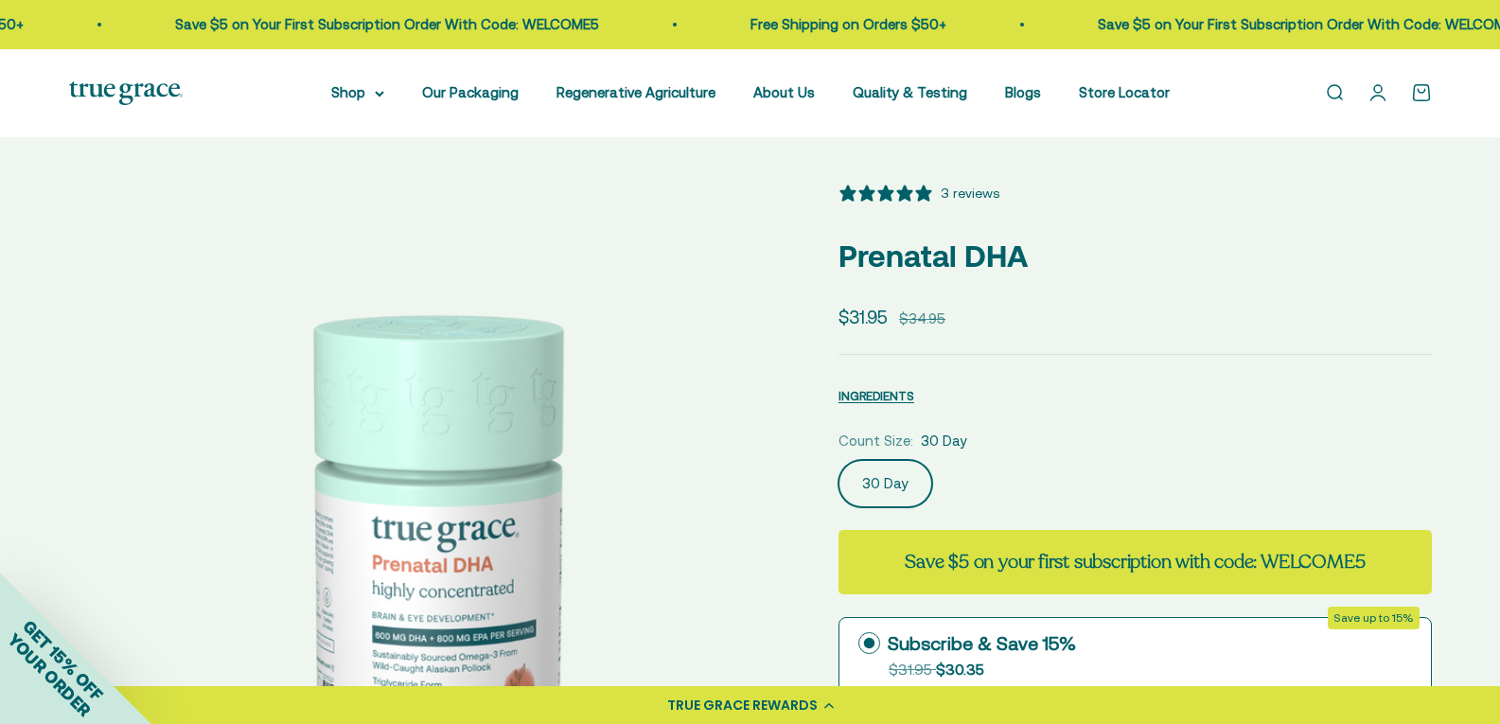
select select "3"
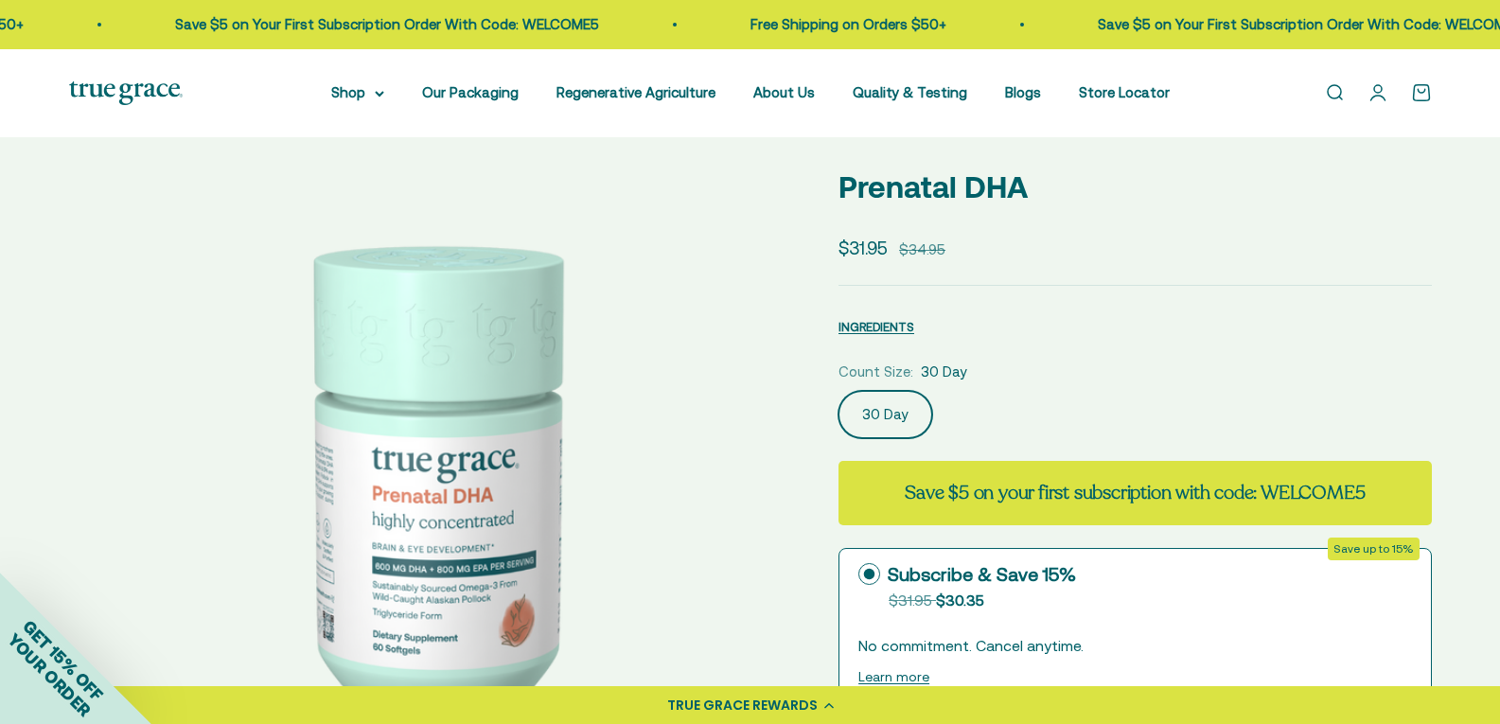
scroll to position [126, 0]
